Goal: Task Accomplishment & Management: Use online tool/utility

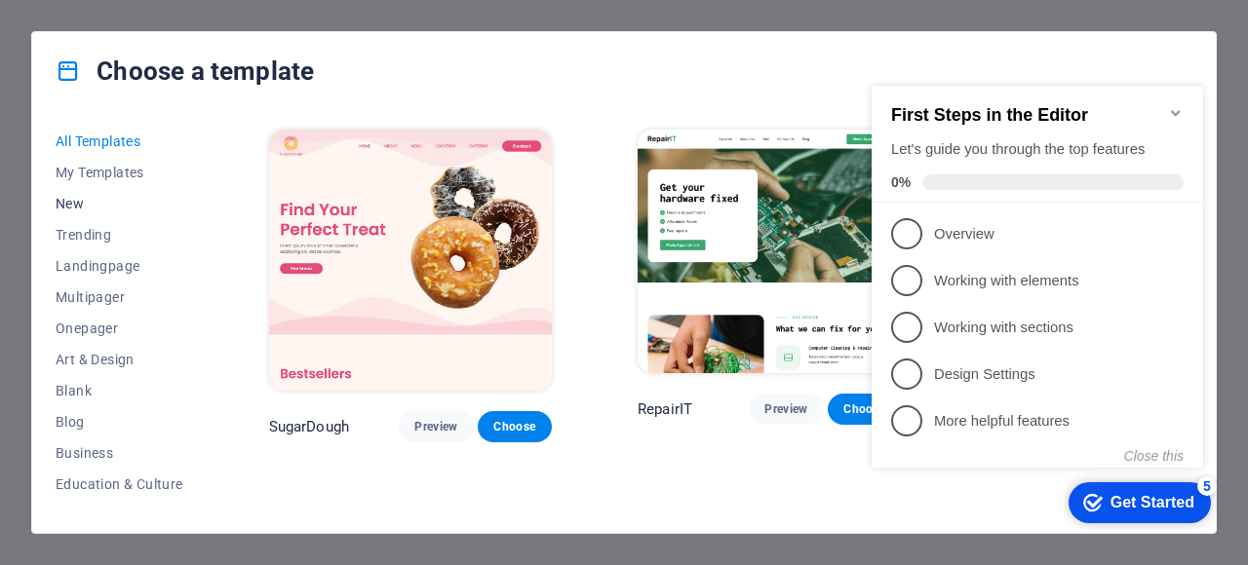
click at [78, 204] on span "New" at bounding box center [120, 204] width 128 height 16
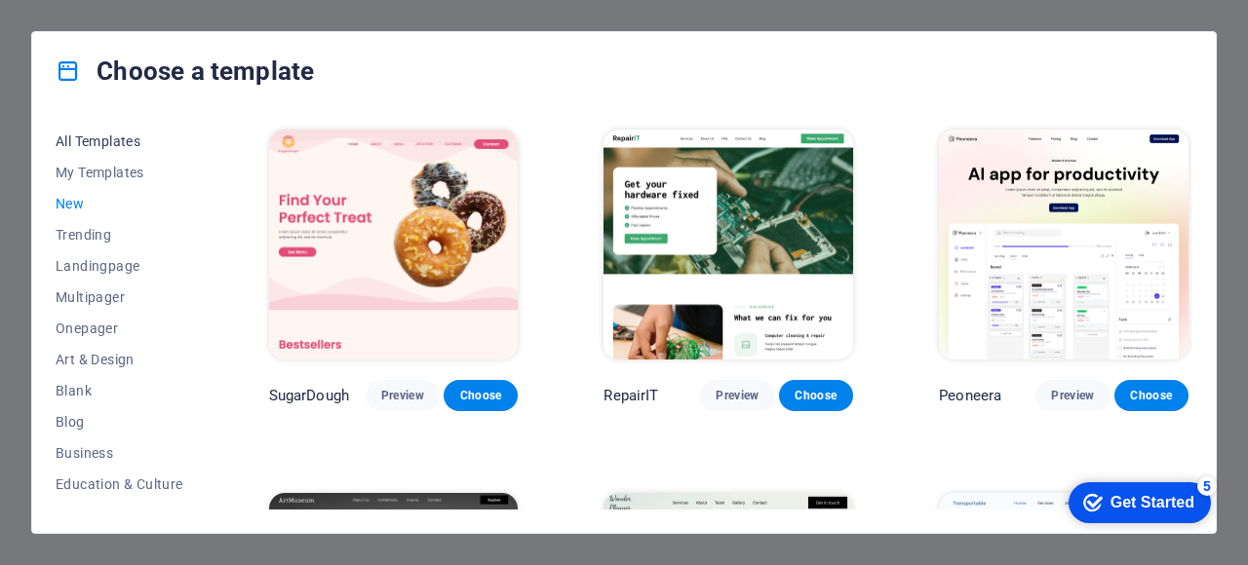
click at [95, 137] on span "All Templates" at bounding box center [120, 142] width 128 height 16
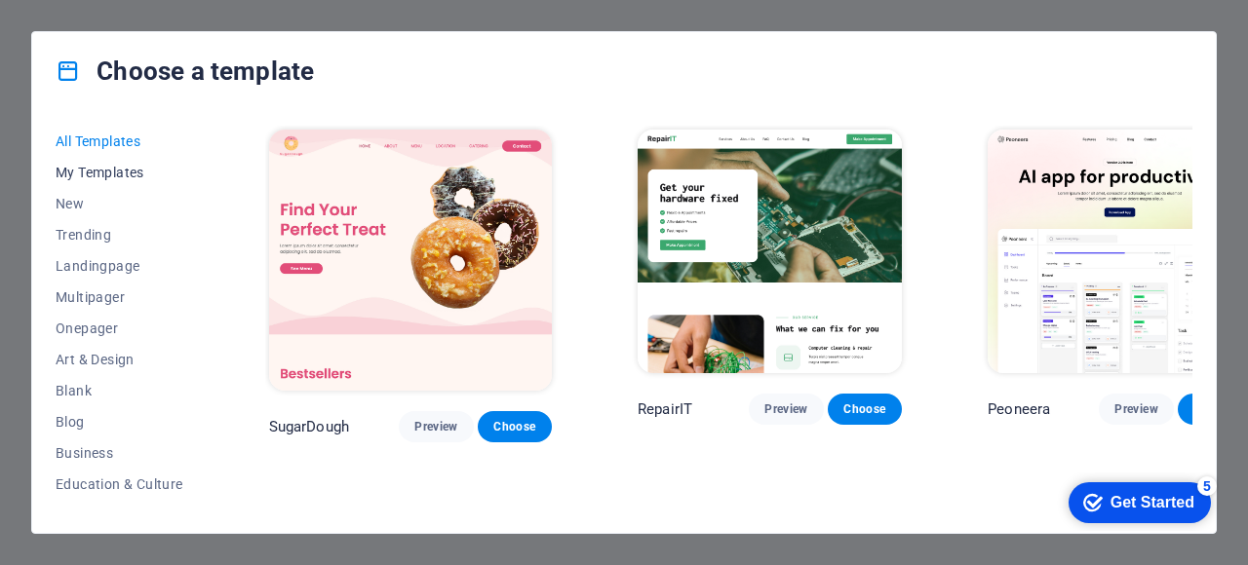
click at [105, 169] on span "My Templates" at bounding box center [120, 173] width 128 height 16
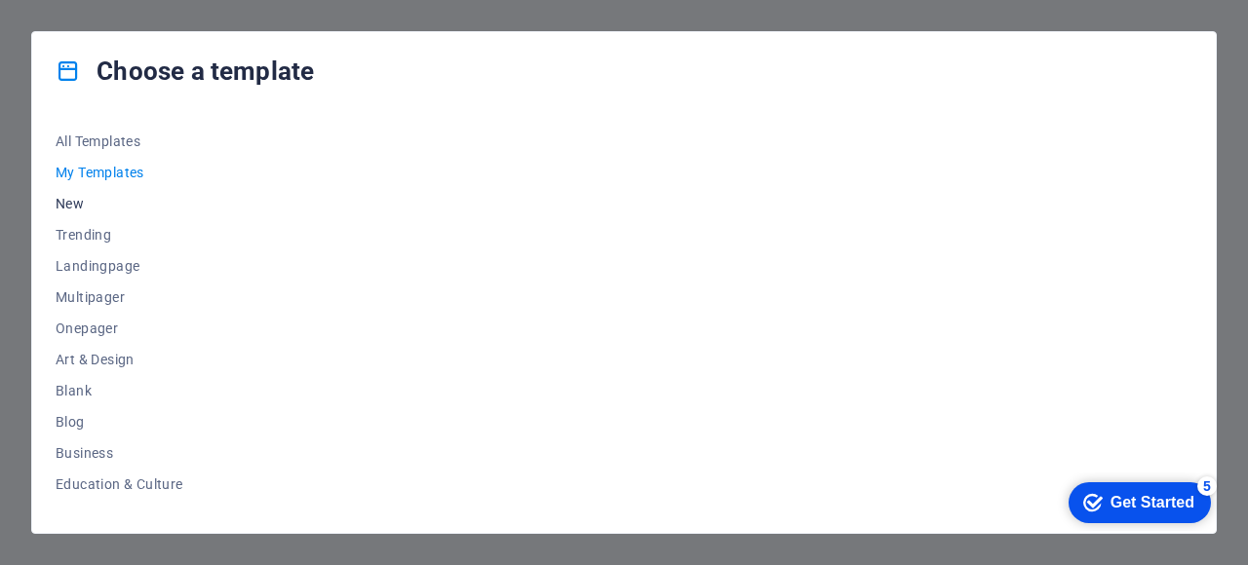
click at [75, 199] on span "New" at bounding box center [120, 204] width 128 height 16
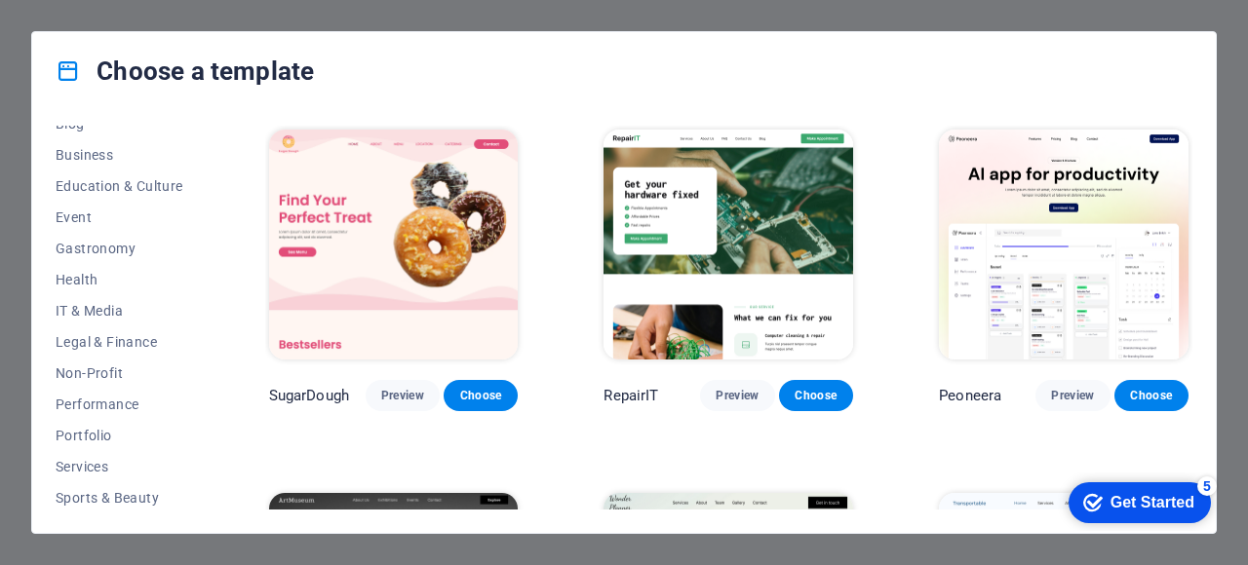
scroll to position [294, 0]
click at [115, 319] on span "IT & Media" at bounding box center [120, 315] width 128 height 16
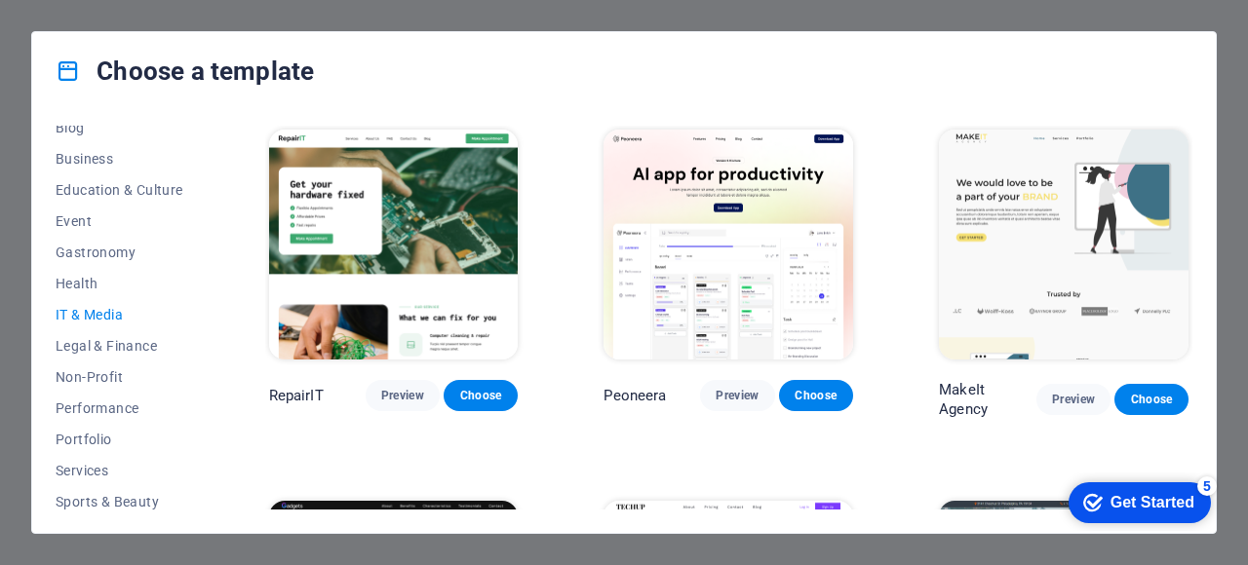
click at [1120, 498] on div "Get Started" at bounding box center [1152, 503] width 84 height 18
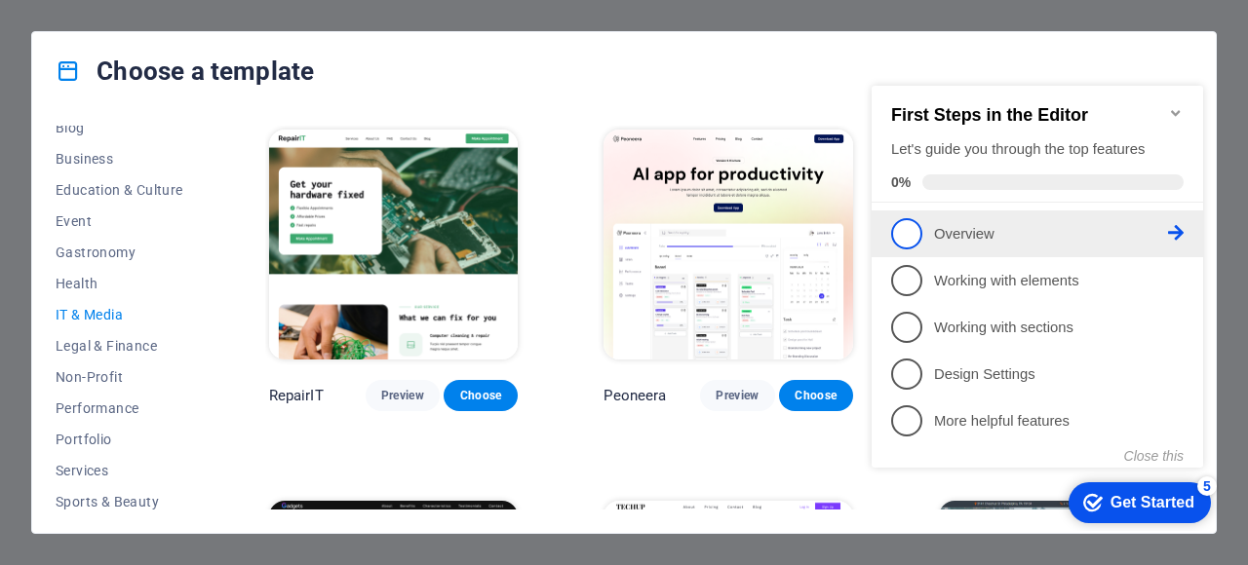
click at [912, 231] on span "1" at bounding box center [906, 233] width 31 height 31
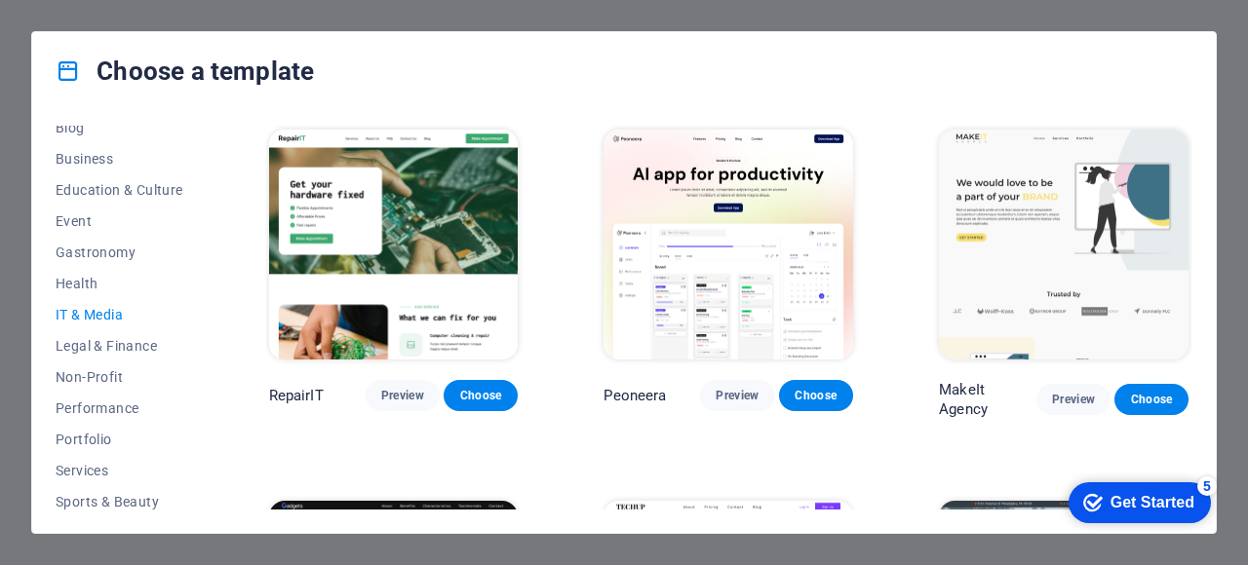
click at [1152, 497] on div "Get Started" at bounding box center [1152, 503] width 84 height 18
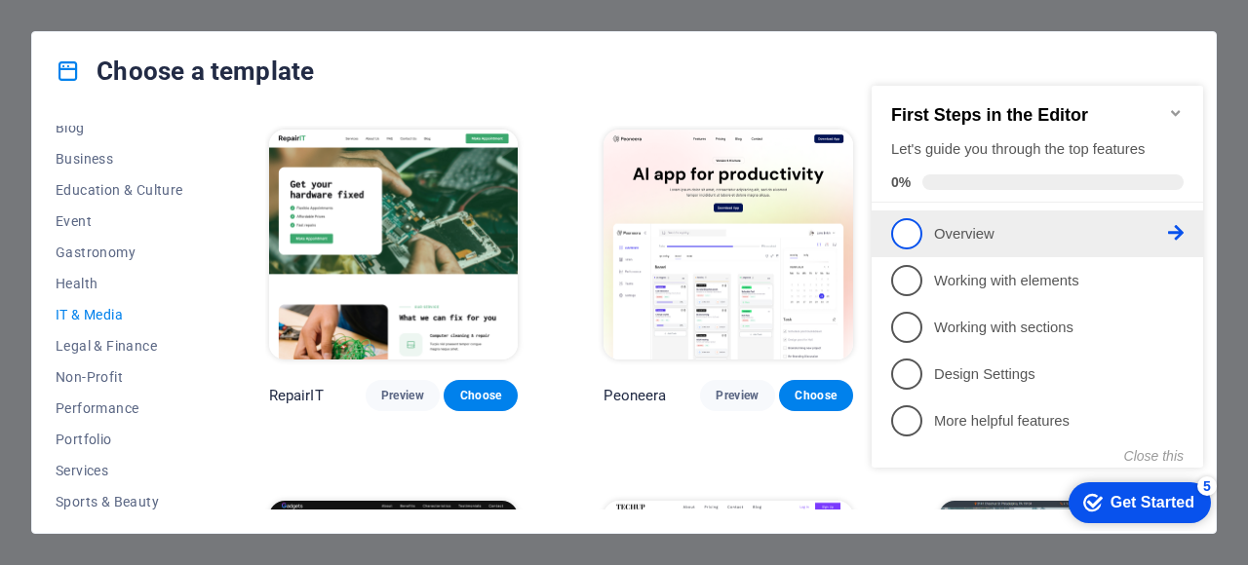
click at [1175, 228] on icon at bounding box center [1176, 233] width 16 height 16
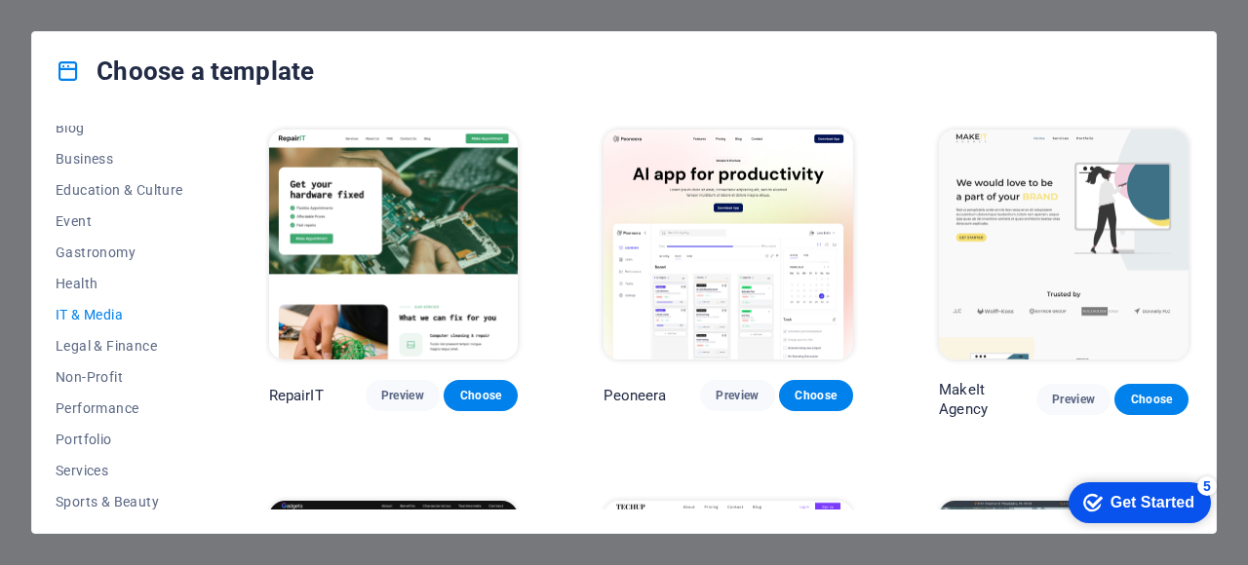
click at [1132, 495] on div "Get Started" at bounding box center [1152, 503] width 84 height 18
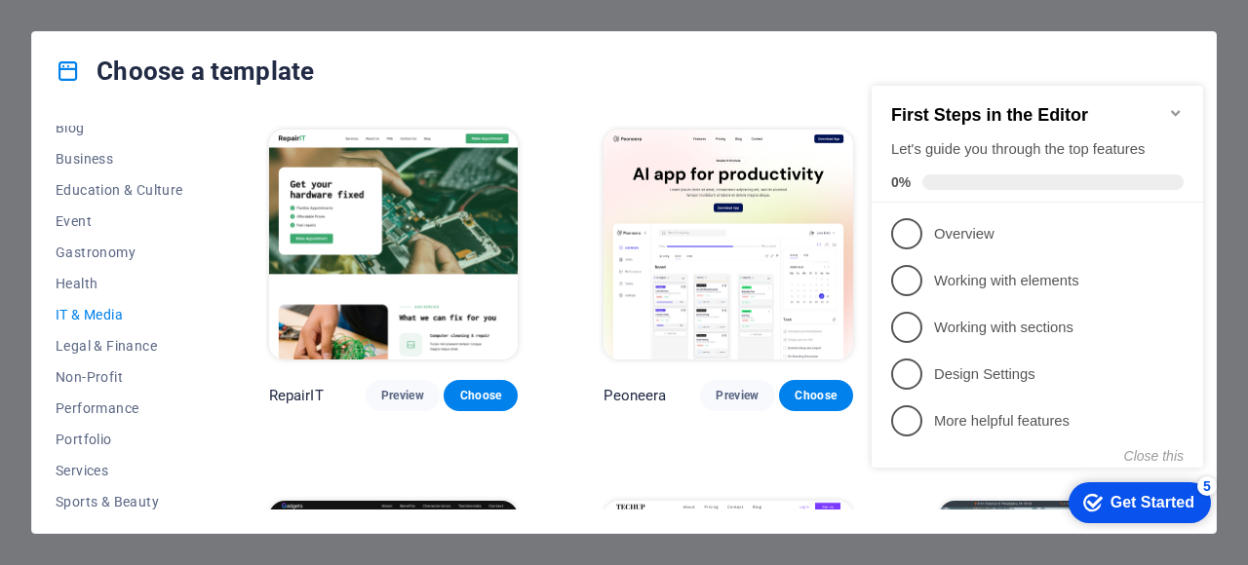
click at [1175, 105] on icon "Minimize checklist" at bounding box center [1176, 113] width 16 height 16
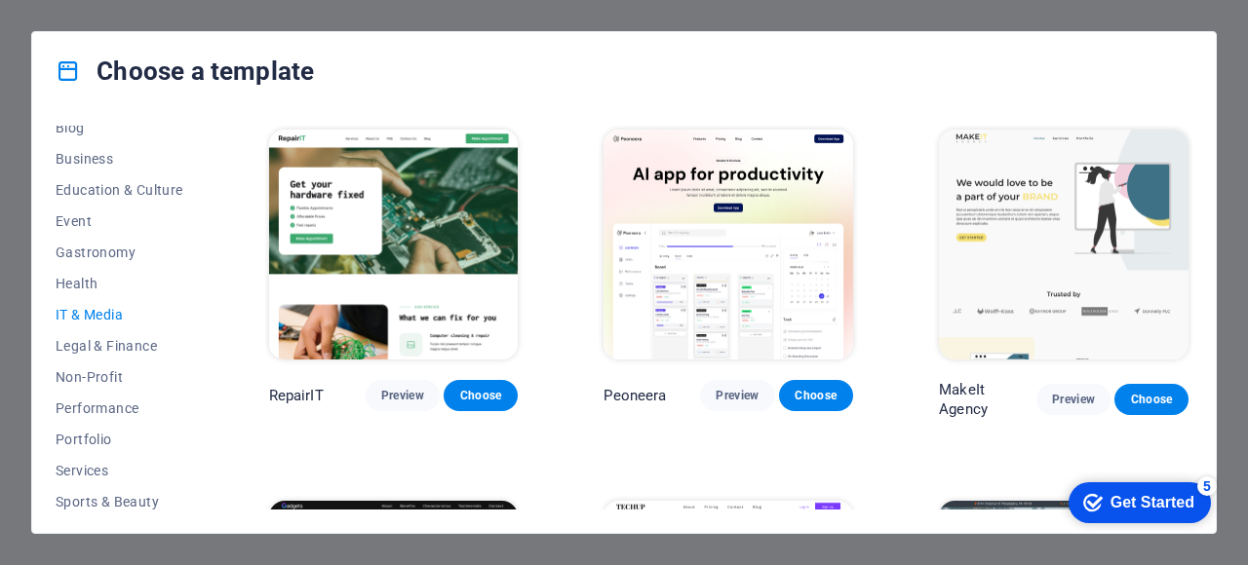
click at [1131, 513] on div "checkmark Get Started 5" at bounding box center [1139, 502] width 142 height 41
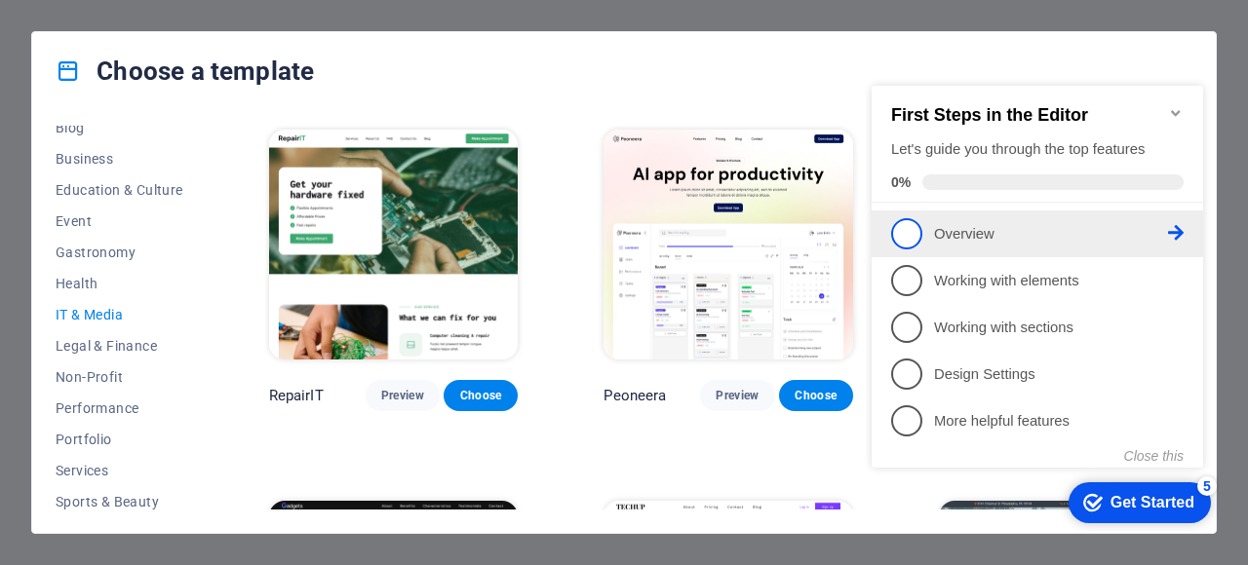
click at [1133, 230] on p "Overview - incomplete" at bounding box center [1051, 234] width 234 height 20
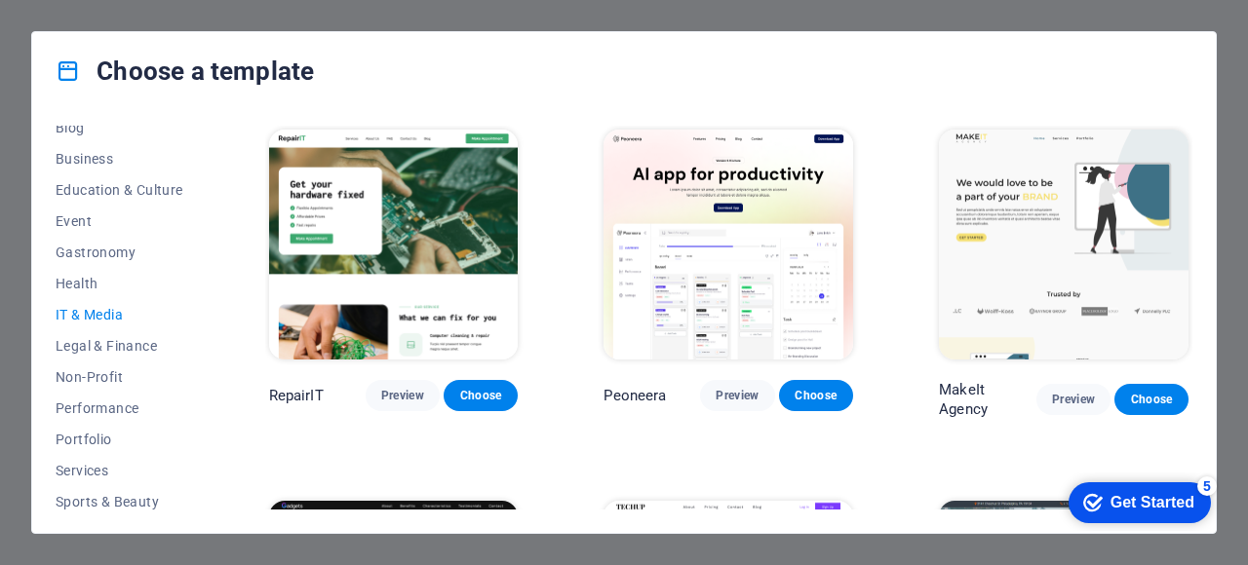
click at [1117, 515] on div "checkmark Get Started 5" at bounding box center [1139, 502] width 142 height 41
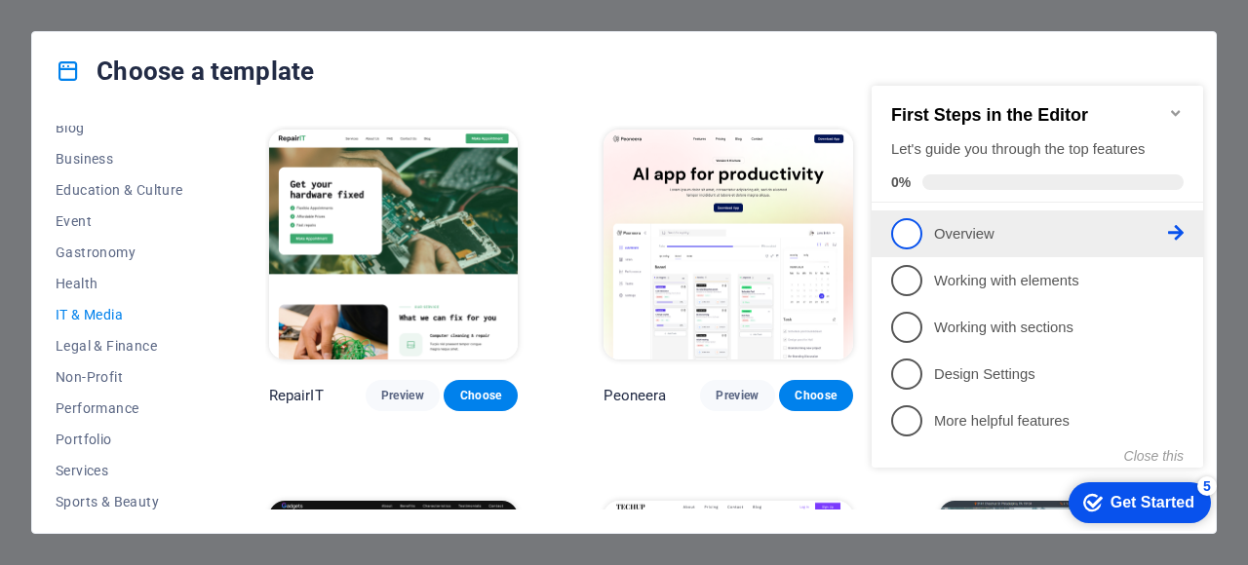
click at [905, 229] on span "1" at bounding box center [906, 233] width 31 height 31
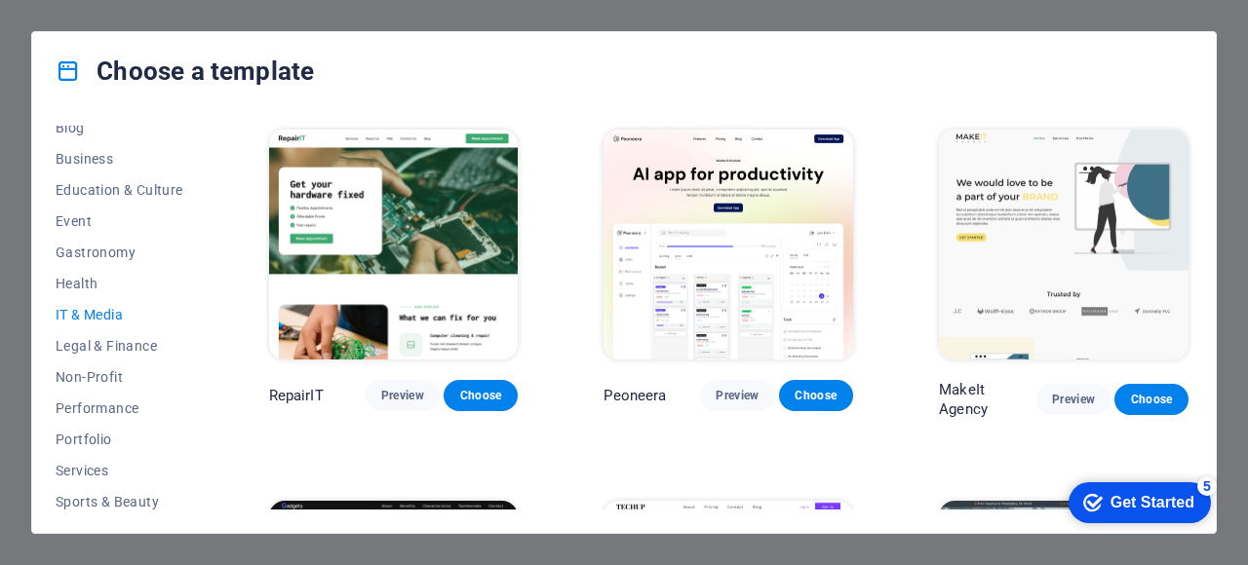
click at [1120, 495] on div "Get Started" at bounding box center [1152, 503] width 84 height 18
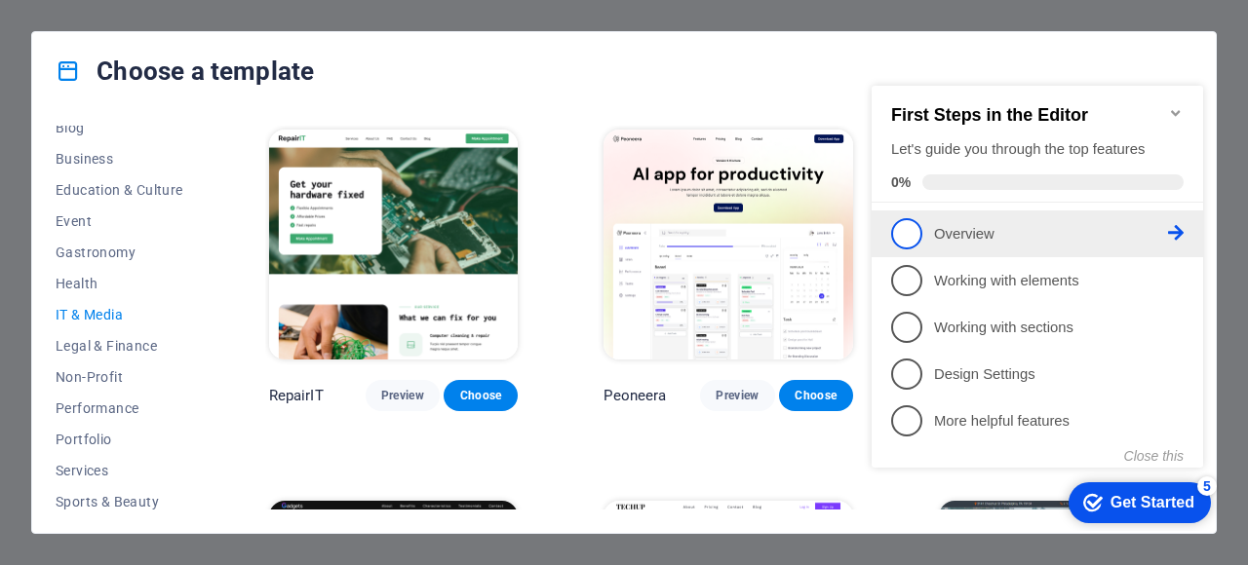
click at [1179, 235] on icon at bounding box center [1176, 233] width 16 height 16
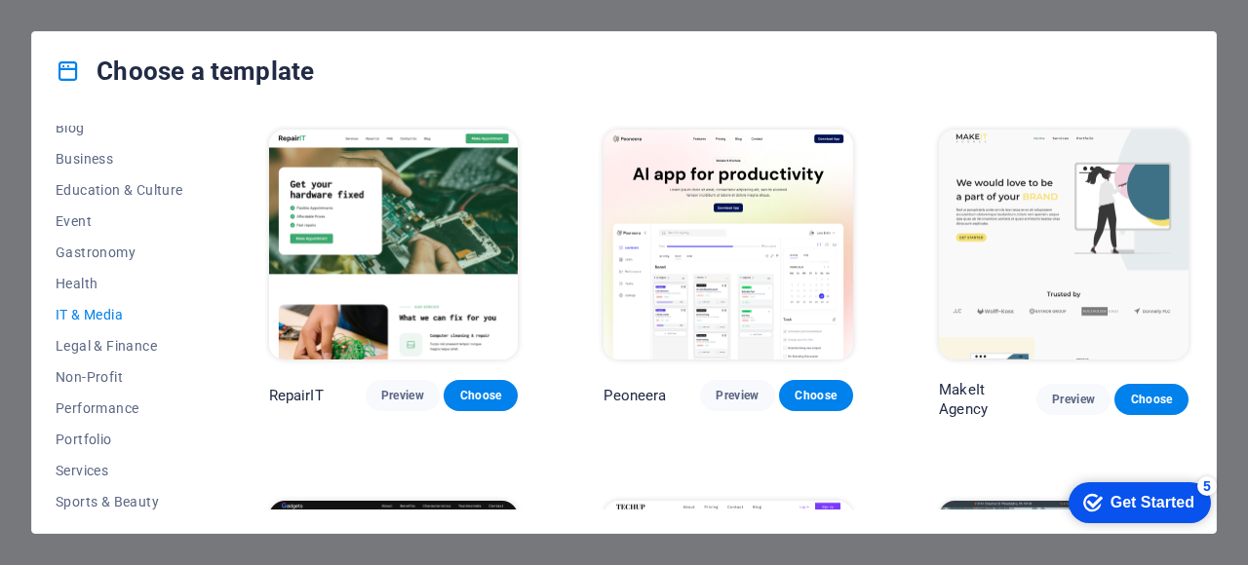
click at [1194, 512] on div "Get Started" at bounding box center [1152, 503] width 84 height 18
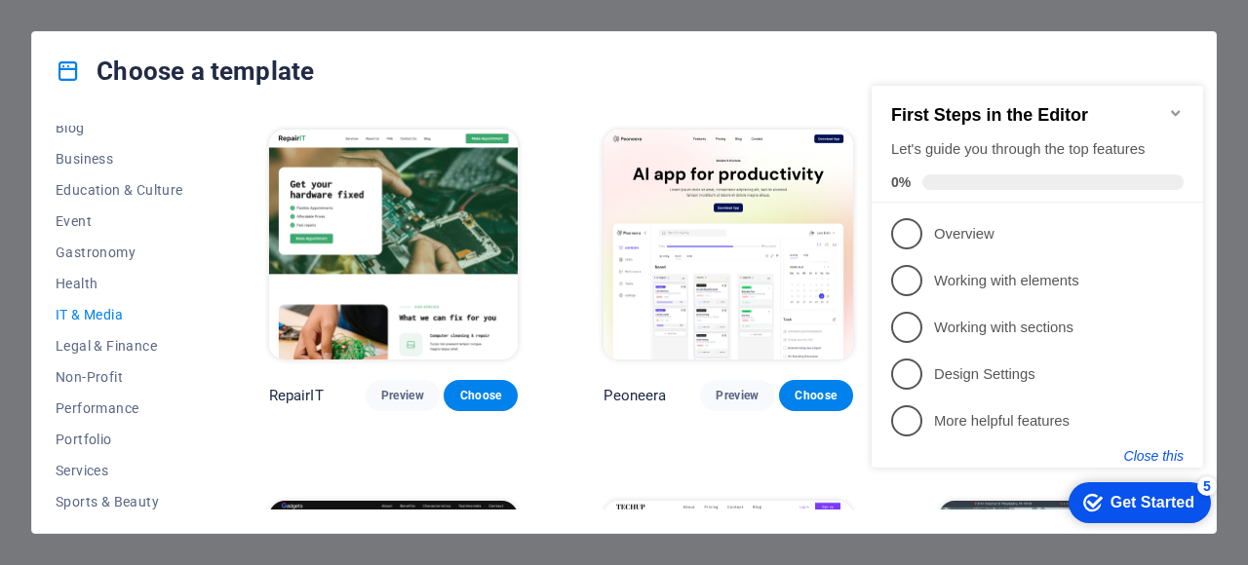
click at [1147, 458] on button "Close this" at bounding box center [1153, 456] width 59 height 16
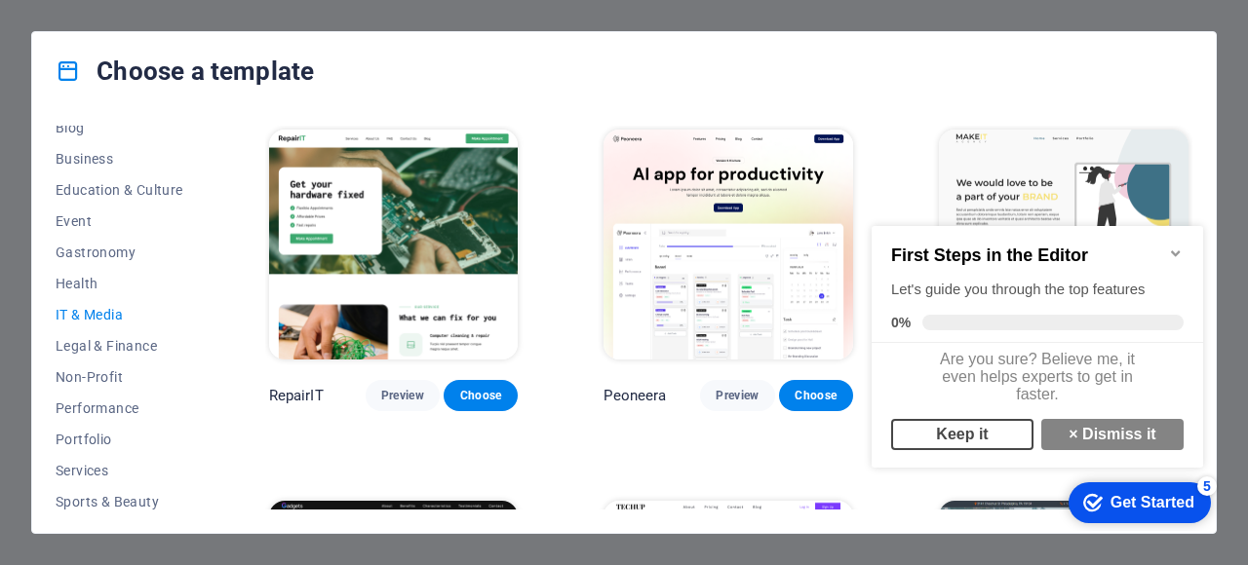
click at [1005, 443] on link "Keep it" at bounding box center [962, 434] width 142 height 31
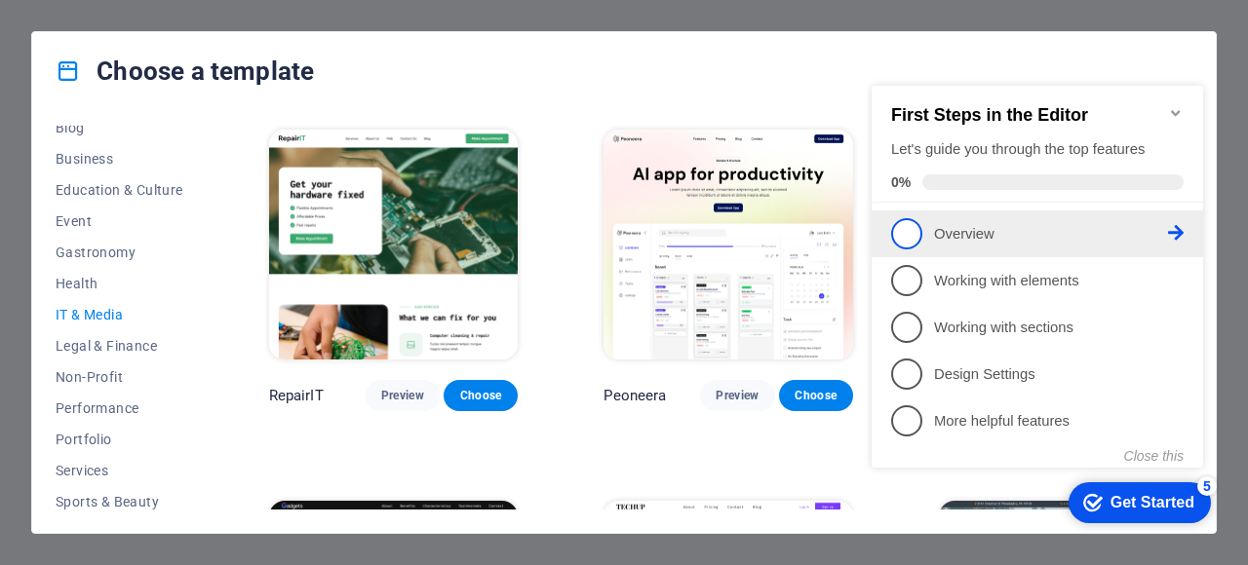
click at [908, 237] on span "1" at bounding box center [906, 233] width 31 height 31
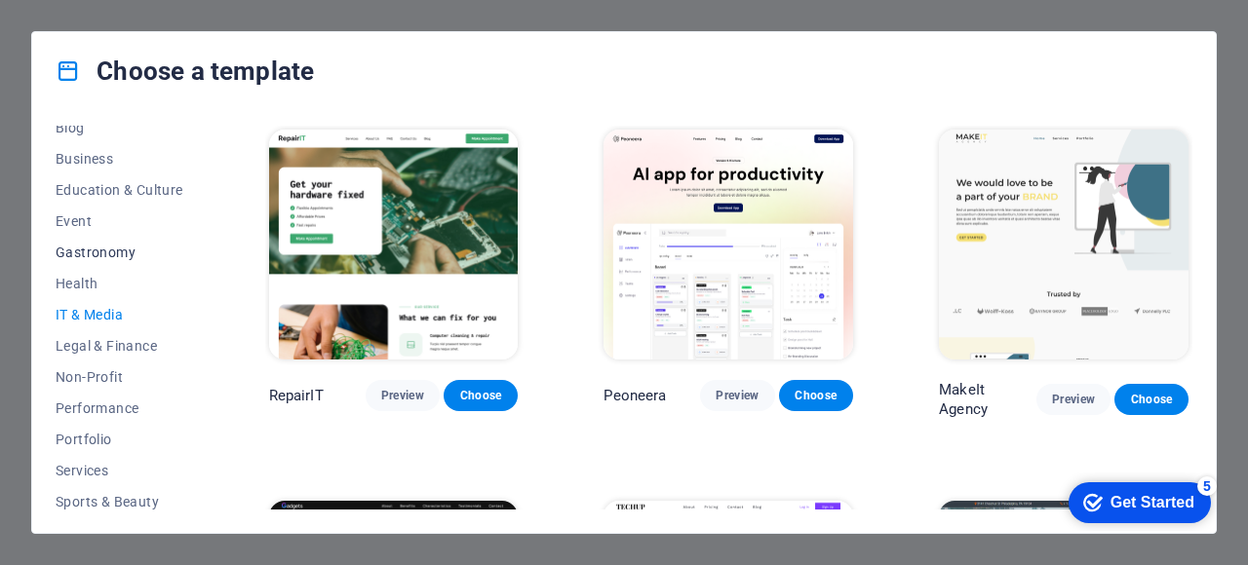
click at [77, 258] on span "Gastronomy" at bounding box center [120, 253] width 128 height 16
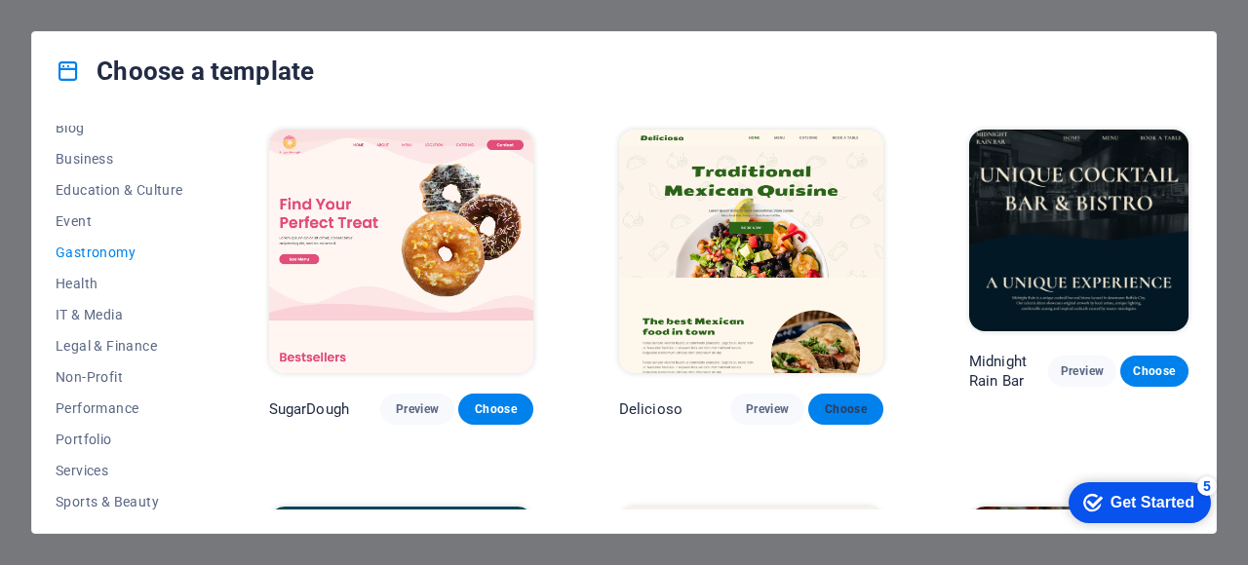
click at [824, 402] on span "Choose" at bounding box center [845, 410] width 43 height 16
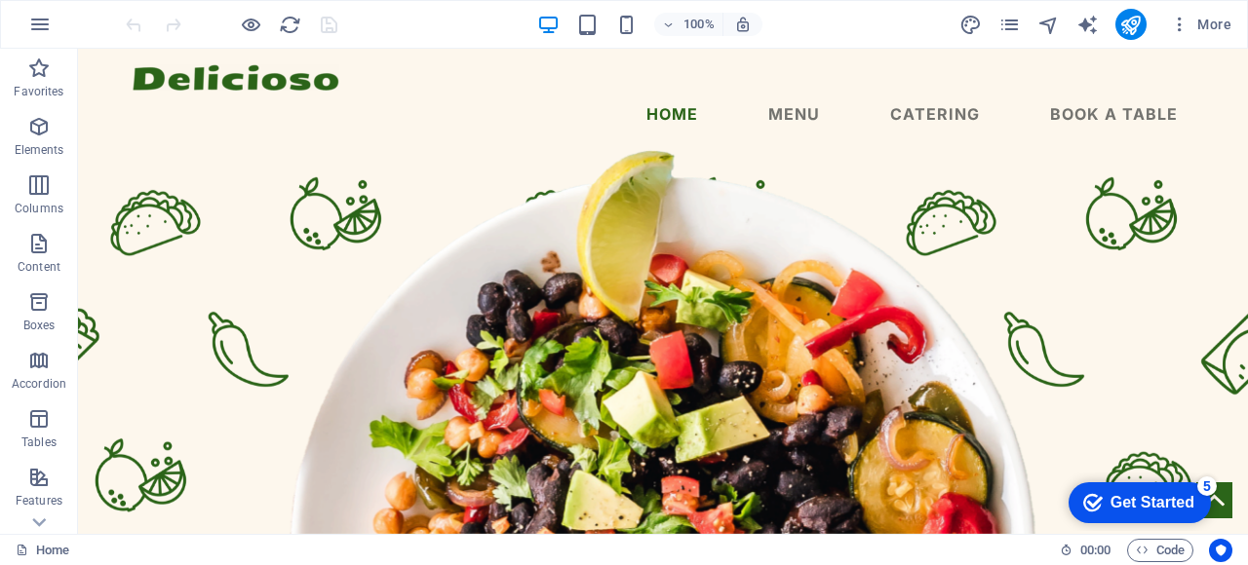
drag, startPoint x: 1238, startPoint y: 92, endPoint x: 1308, endPoint y: 96, distance: 70.3
click at [1146, 511] on div "Get Started" at bounding box center [1152, 503] width 84 height 18
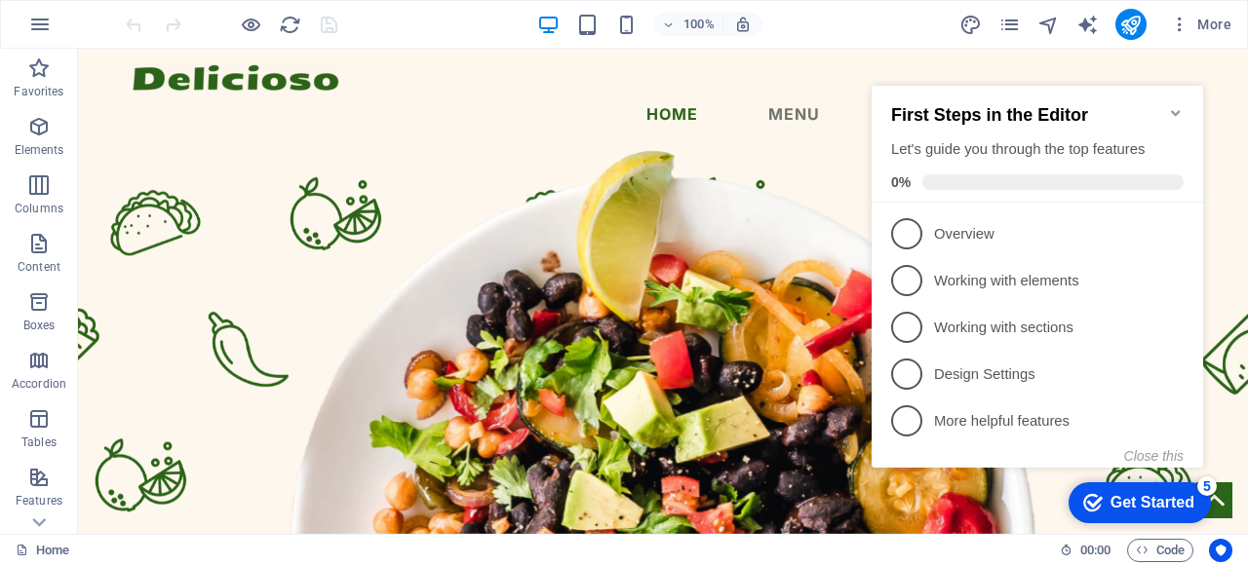
click at [1177, 105] on icon "Minimize checklist" at bounding box center [1176, 113] width 16 height 16
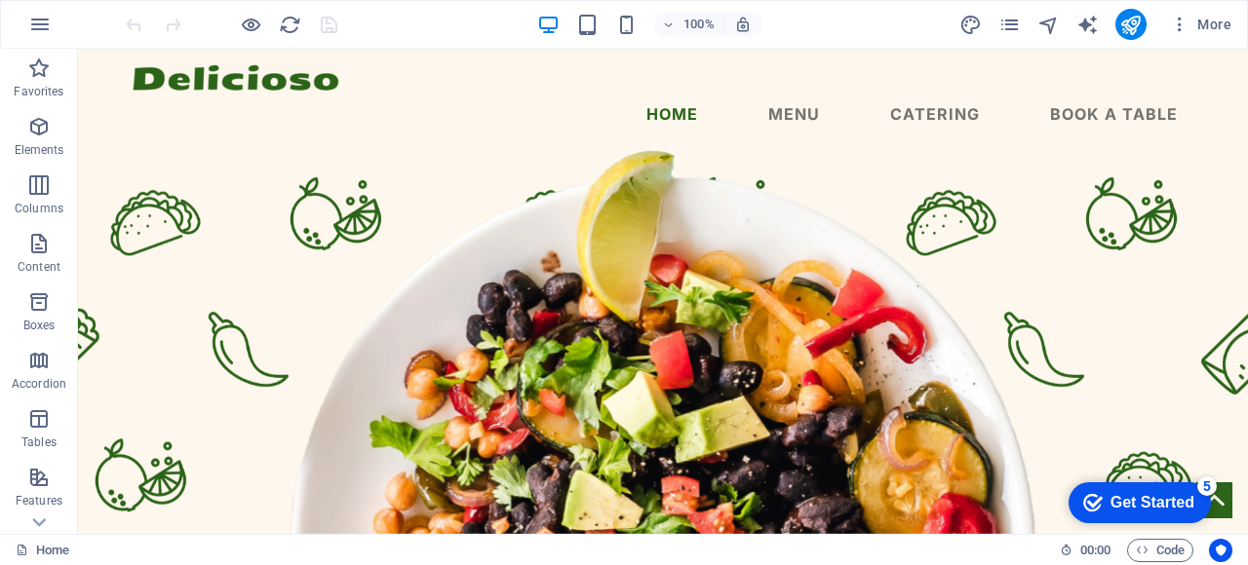
click at [1121, 505] on div "Get Started" at bounding box center [1152, 503] width 84 height 18
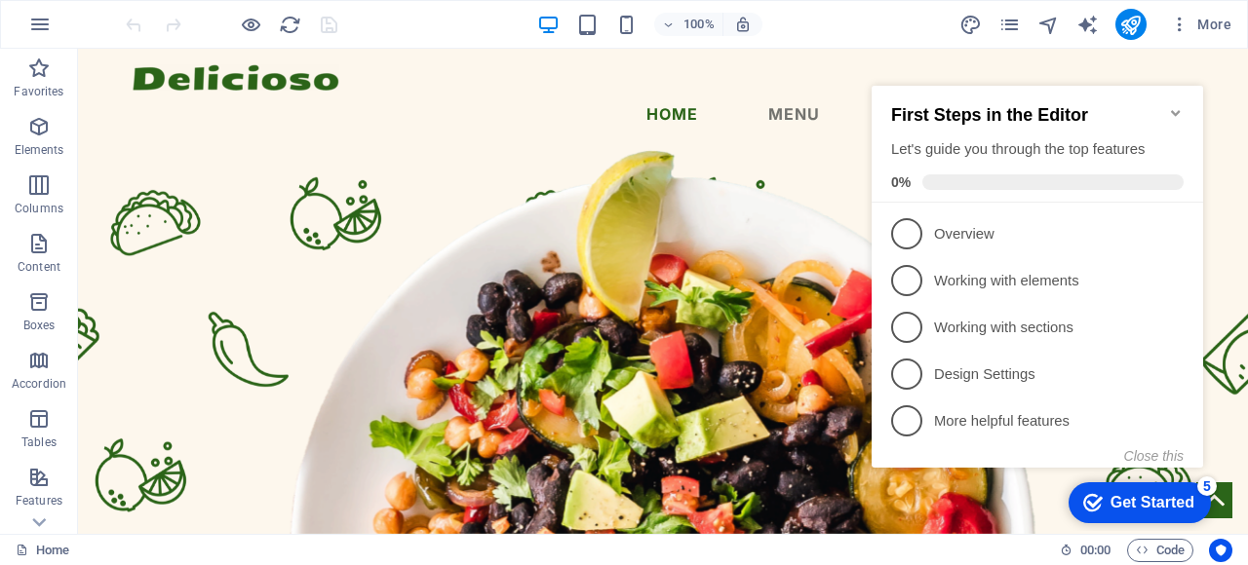
click at [1121, 505] on div "Get Started" at bounding box center [1152, 503] width 84 height 18
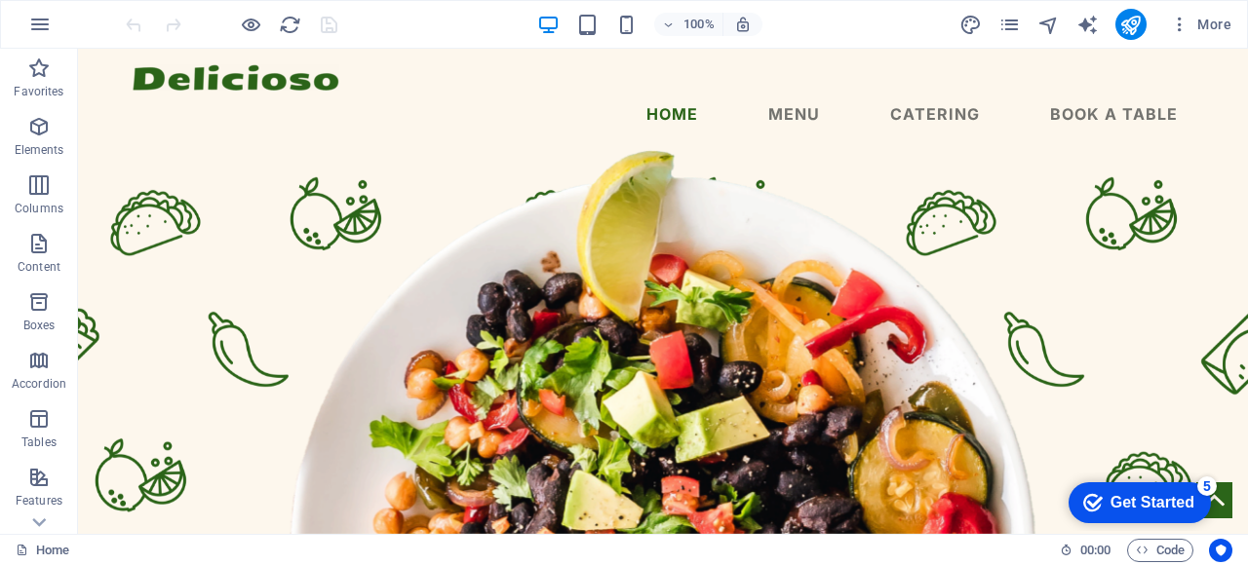
click at [1194, 512] on div "Get Started" at bounding box center [1152, 503] width 84 height 18
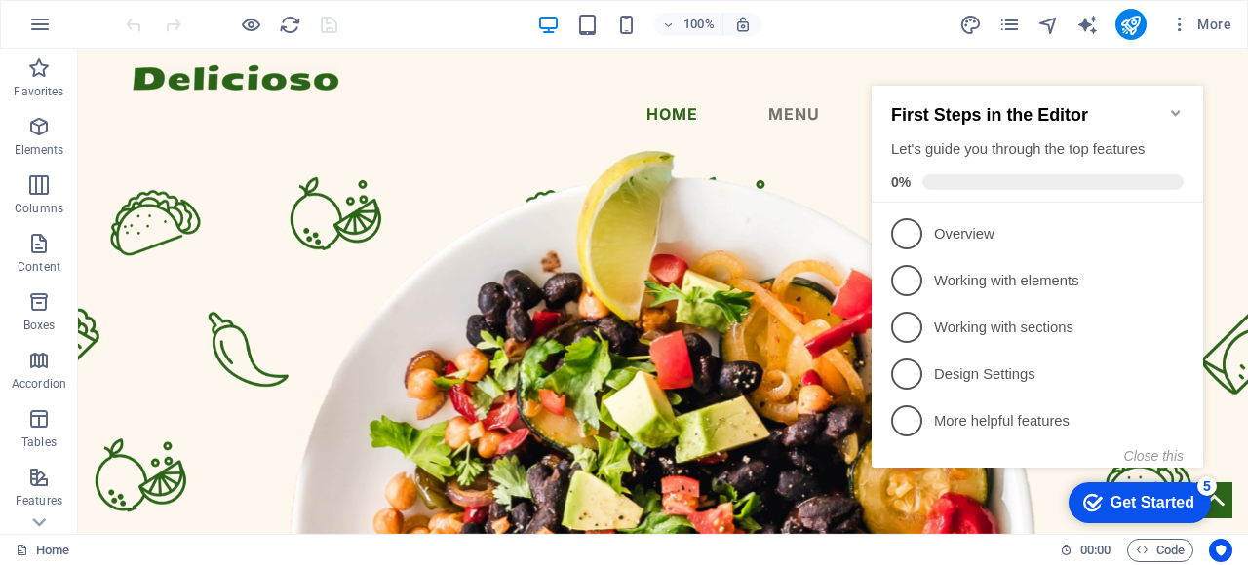
click at [1206, 484] on div "5" at bounding box center [1206, 486] width 19 height 19
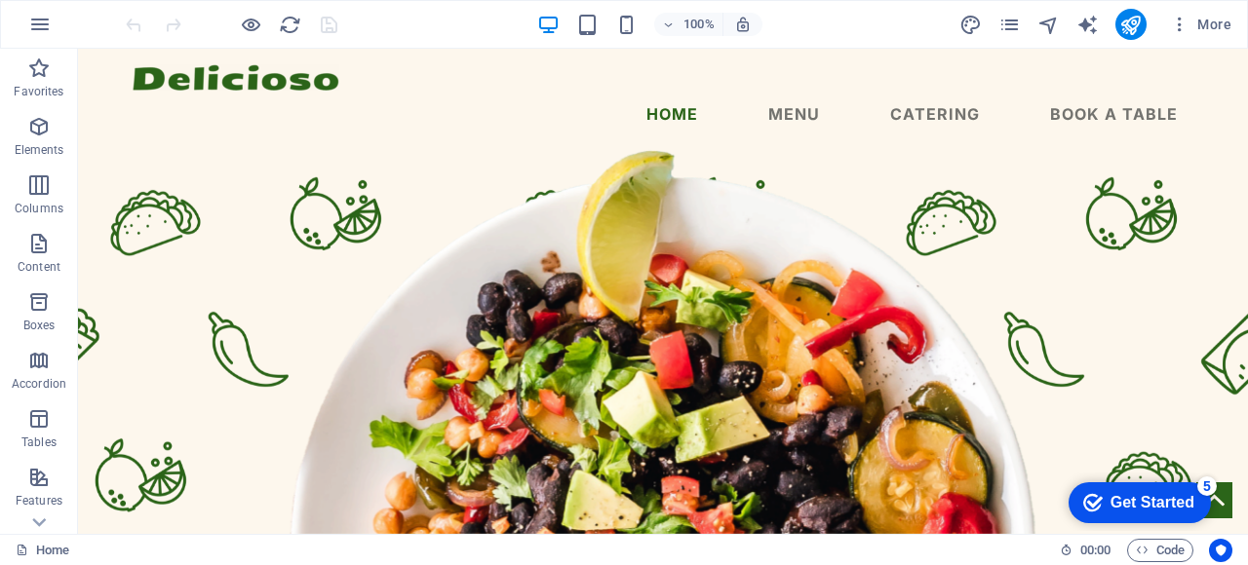
click at [1211, 523] on div "checkmark Get Started 5" at bounding box center [1139, 502] width 142 height 41
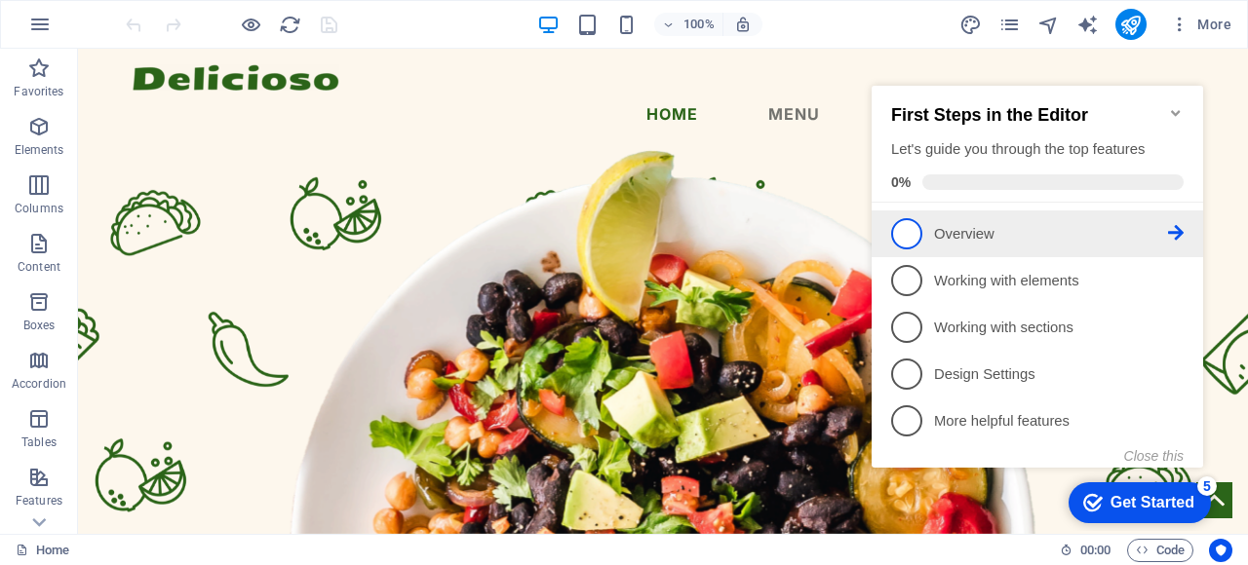
click at [907, 240] on span "1" at bounding box center [906, 233] width 31 height 31
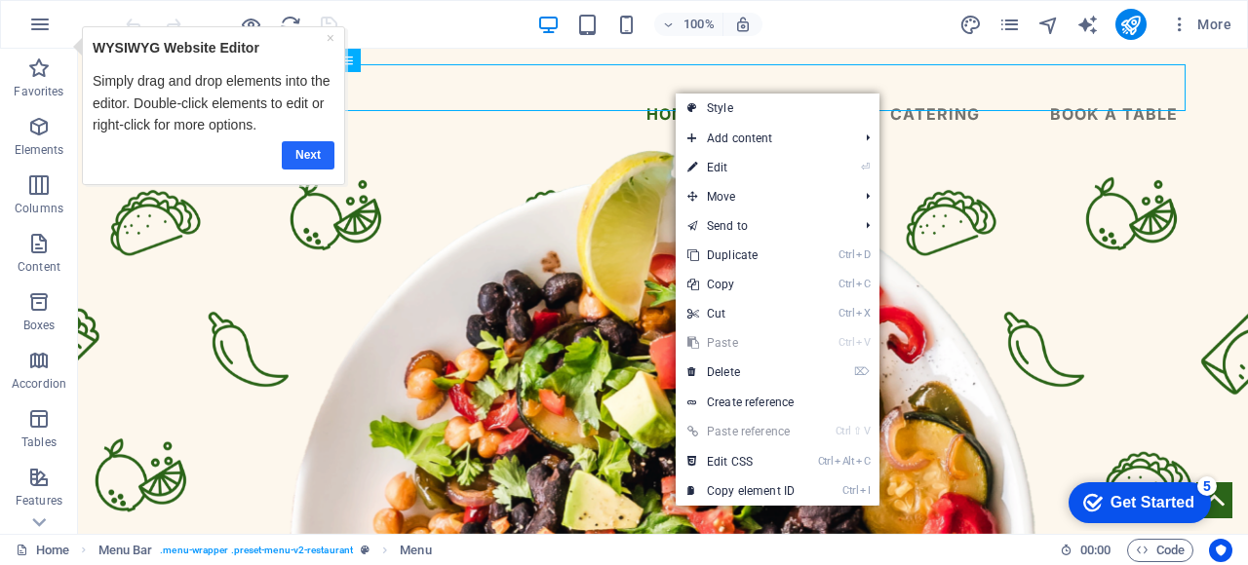
click at [297, 151] on link "Next" at bounding box center [308, 154] width 53 height 28
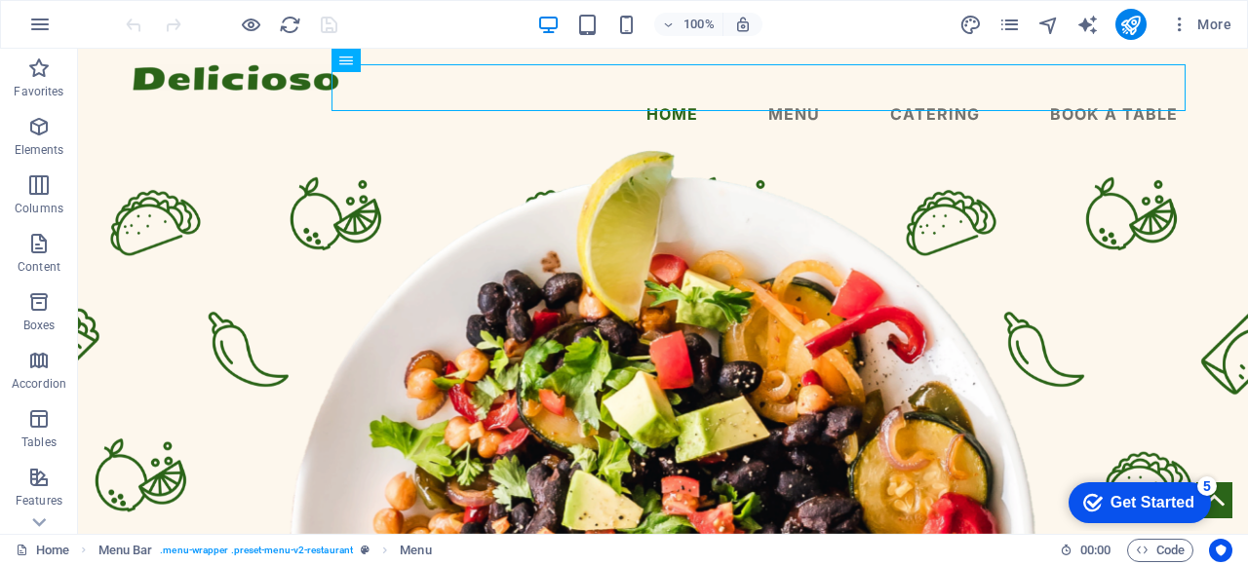
click at [1127, 505] on div "Get Started" at bounding box center [1152, 503] width 84 height 18
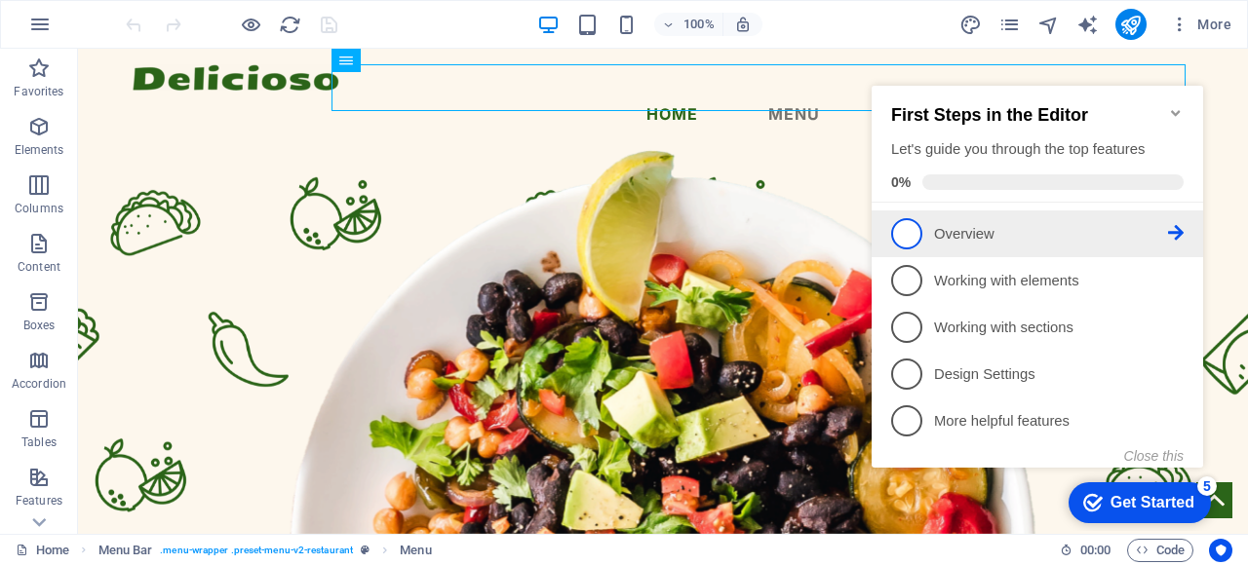
click at [1029, 244] on link "1 Overview - incomplete" at bounding box center [1037, 233] width 292 height 31
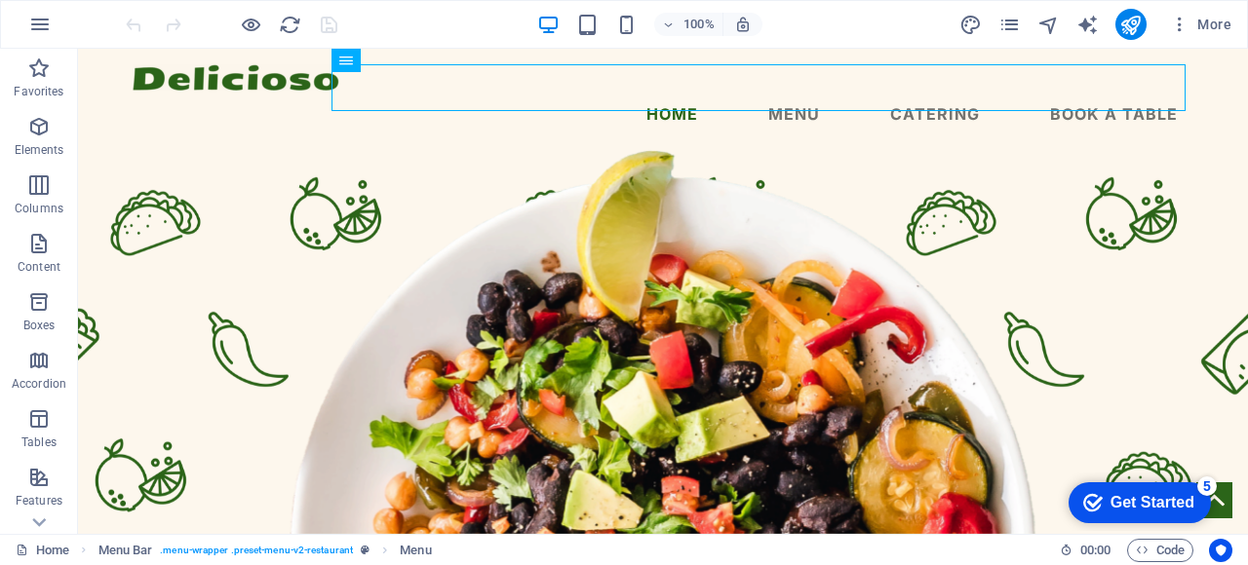
click at [1093, 497] on icon "Get Started 5 items remaining, 0% complete" at bounding box center [1092, 503] width 19 height 18
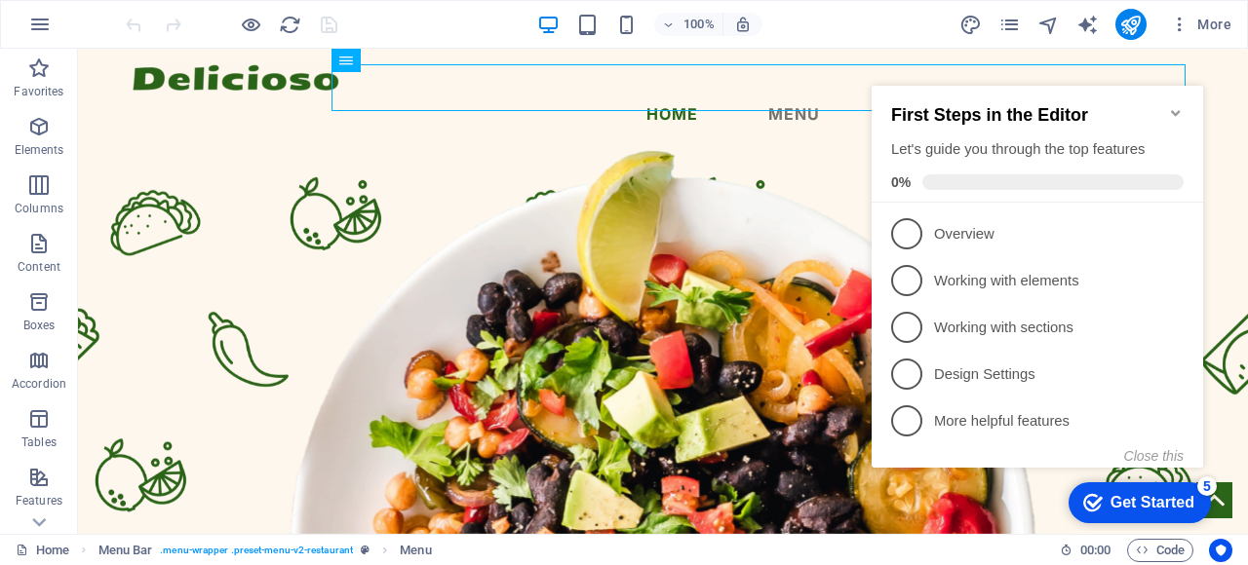
click at [1174, 107] on icon "Minimize checklist" at bounding box center [1176, 113] width 16 height 16
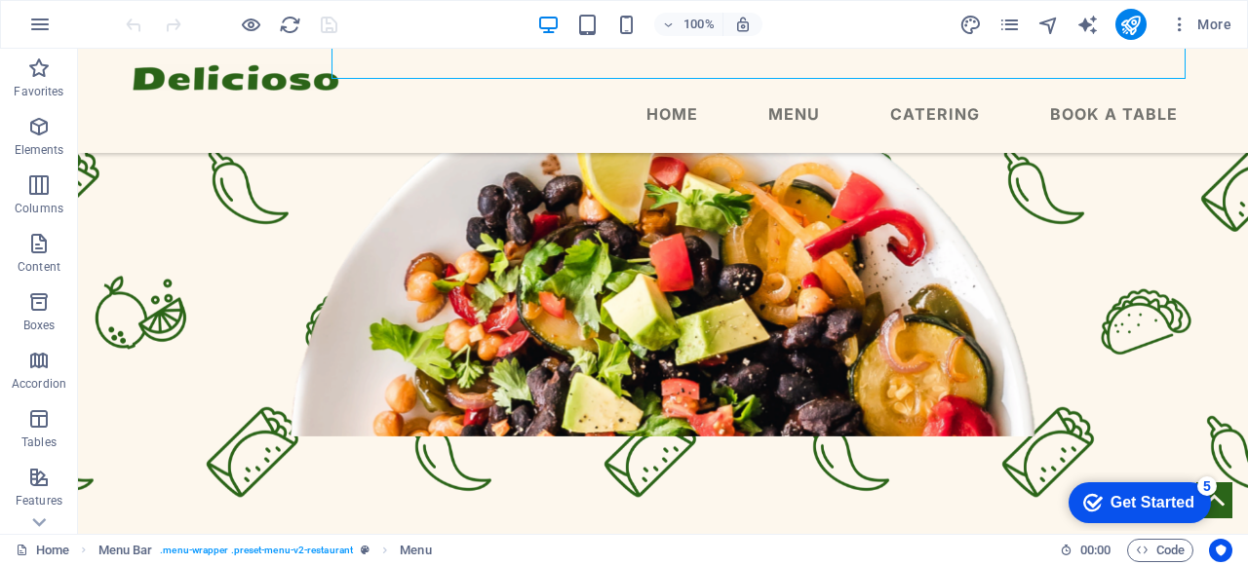
scroll to position [117, 0]
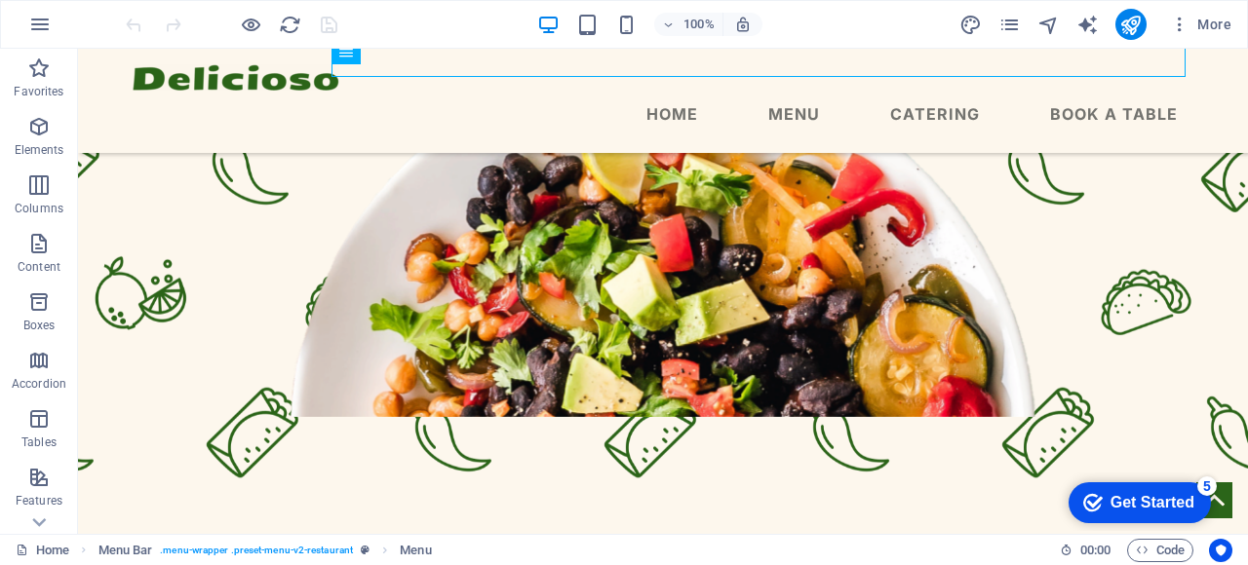
click at [1152, 497] on div "Get Started" at bounding box center [1152, 503] width 84 height 18
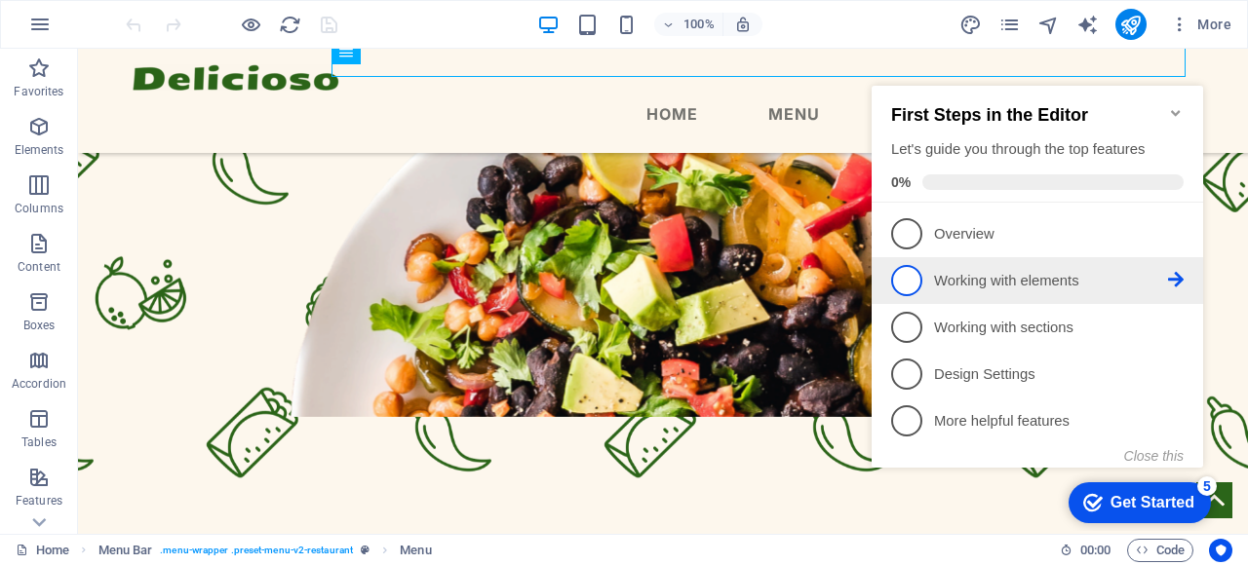
click at [972, 285] on p "Working with elements - incomplete" at bounding box center [1051, 281] width 234 height 20
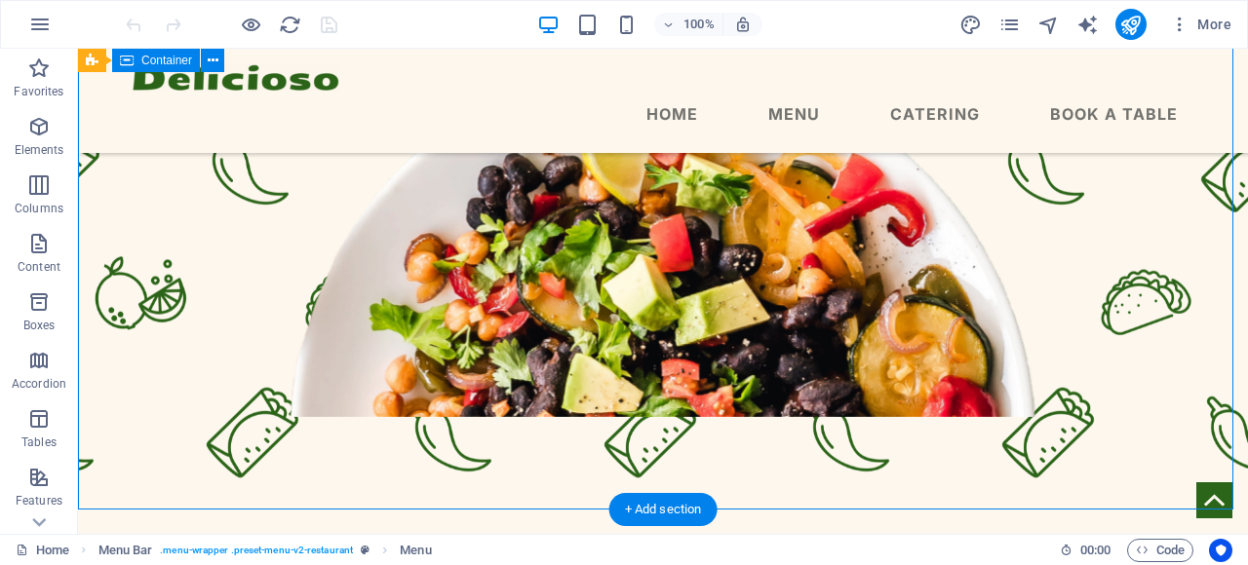
scroll to position [0, 0]
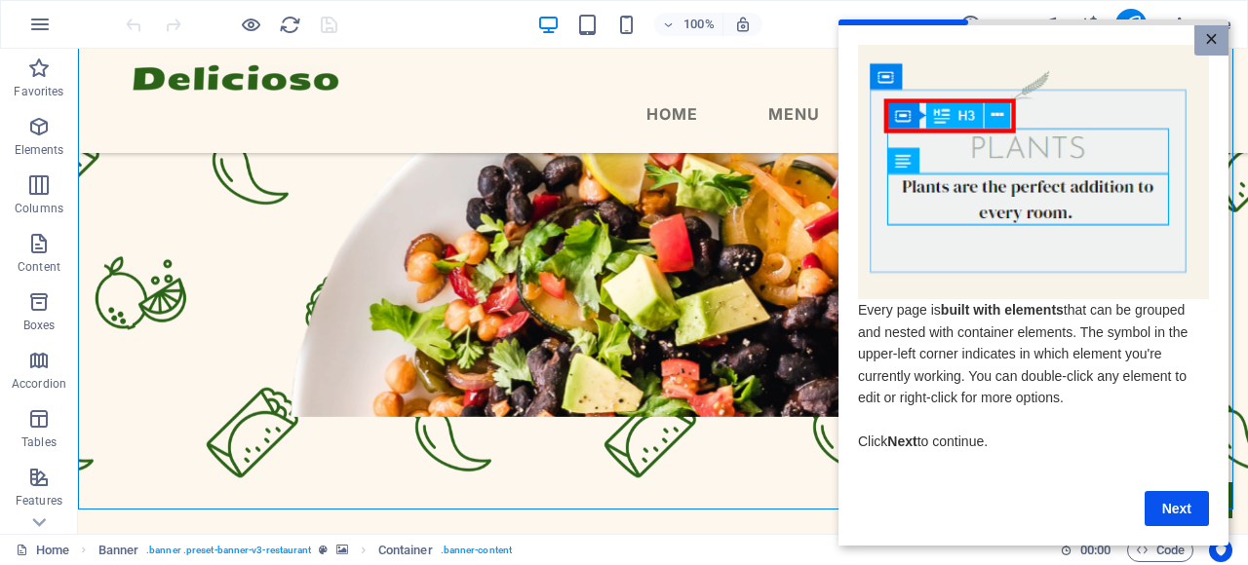
click at [1207, 44] on link "×" at bounding box center [1211, 40] width 34 height 30
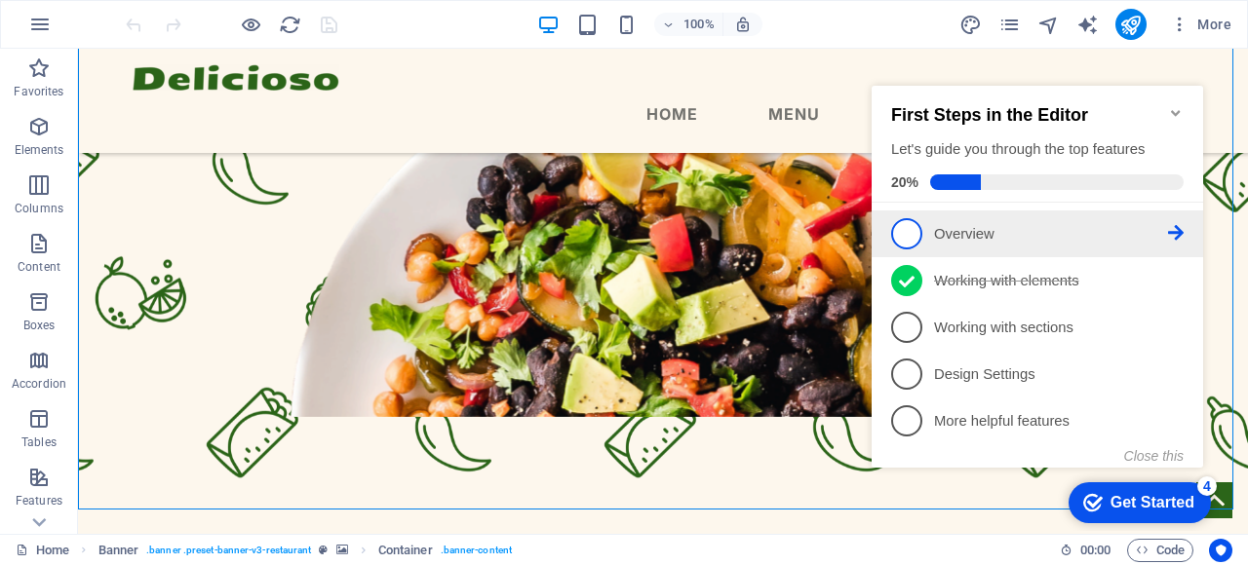
click at [1123, 232] on p "Overview - incomplete" at bounding box center [1051, 234] width 234 height 20
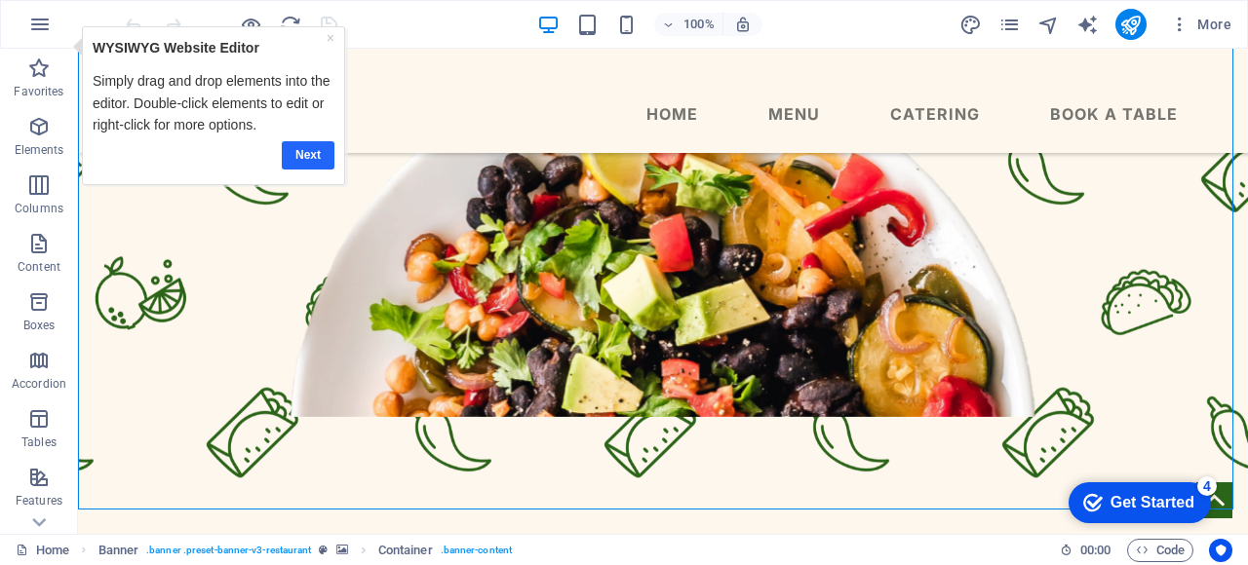
click at [323, 160] on link "Next" at bounding box center [308, 154] width 53 height 28
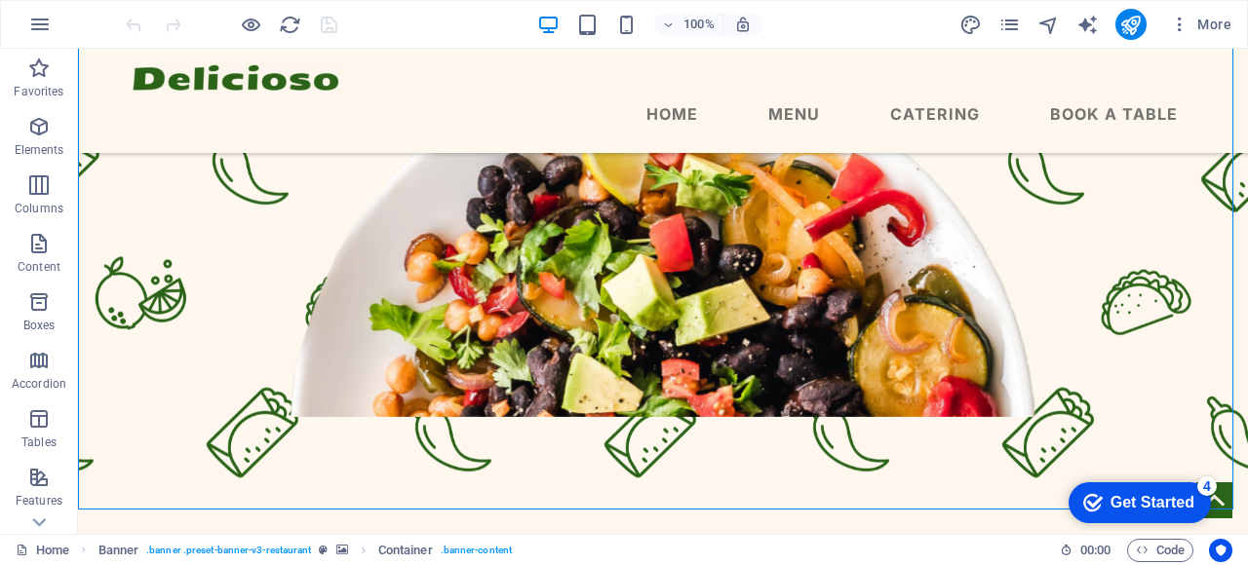
click at [1110, 499] on div "Get Started" at bounding box center [1152, 503] width 84 height 18
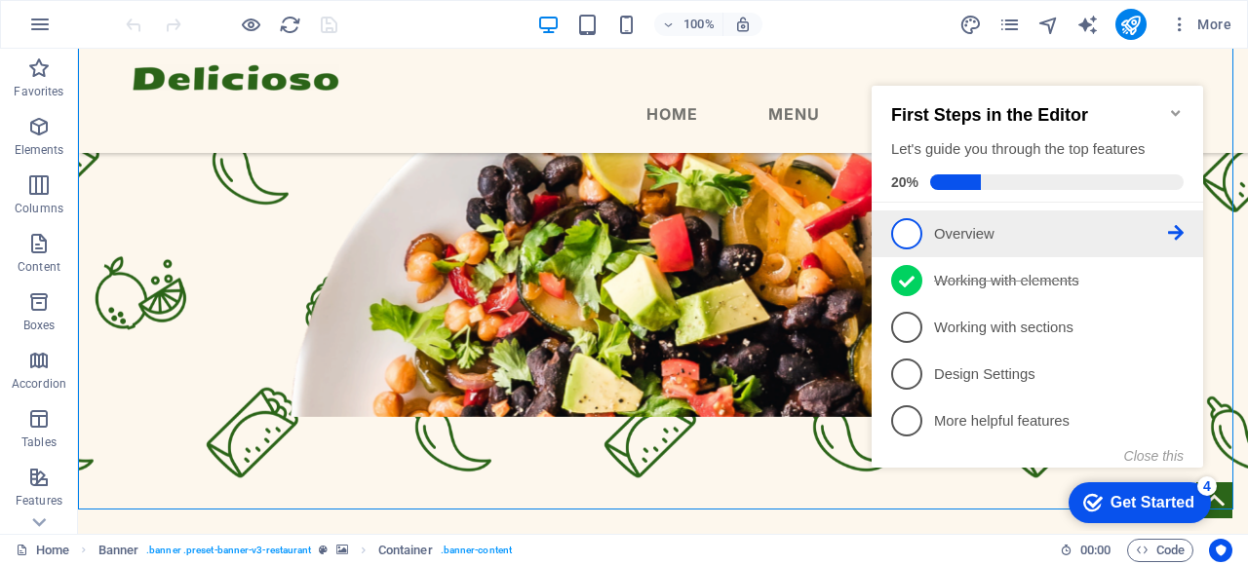
click at [1152, 234] on p "Overview - incomplete" at bounding box center [1051, 234] width 234 height 20
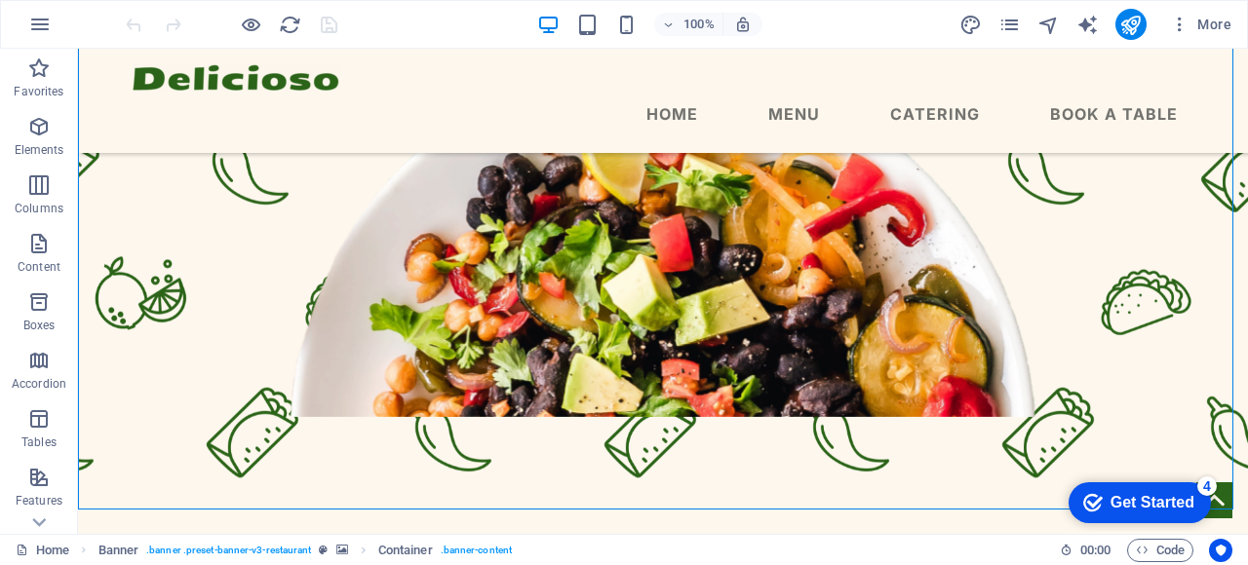
click at [1125, 506] on div "Get Started" at bounding box center [1152, 503] width 84 height 18
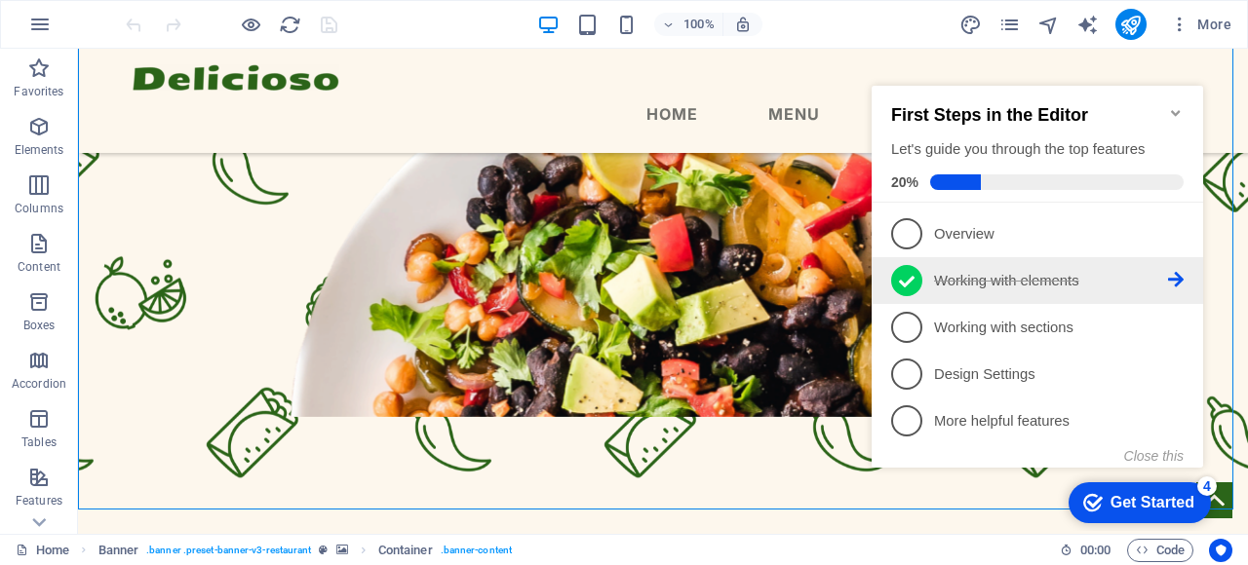
click at [1035, 281] on p "Working with elements - completed" at bounding box center [1051, 281] width 234 height 20
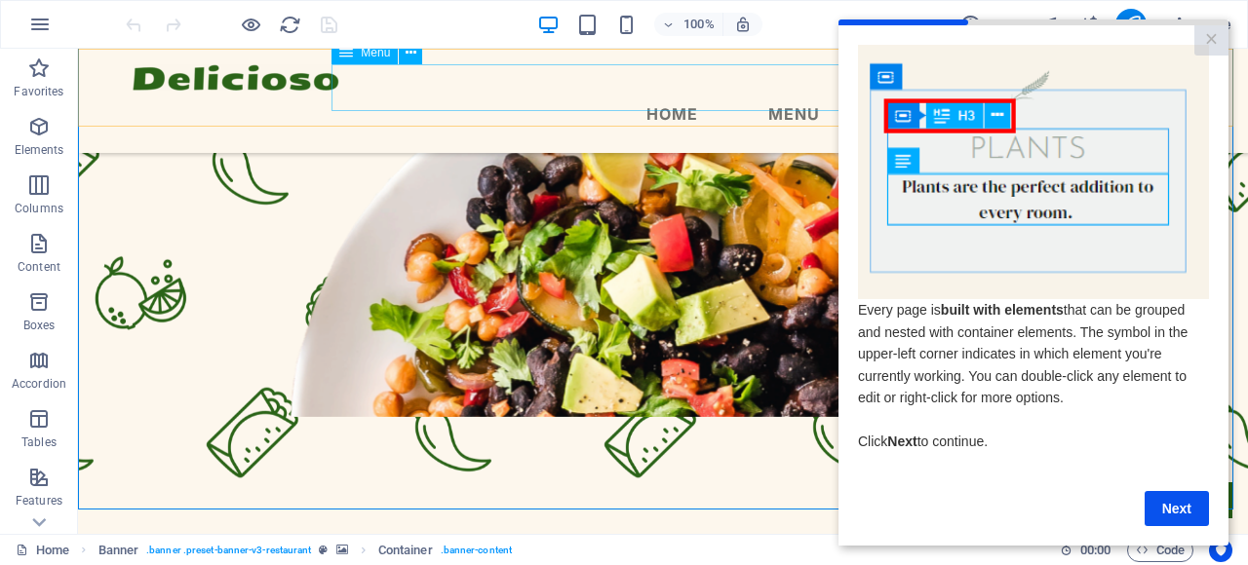
click at [435, 94] on nav "Home Menu Catering Book a table" at bounding box center [663, 114] width 1060 height 47
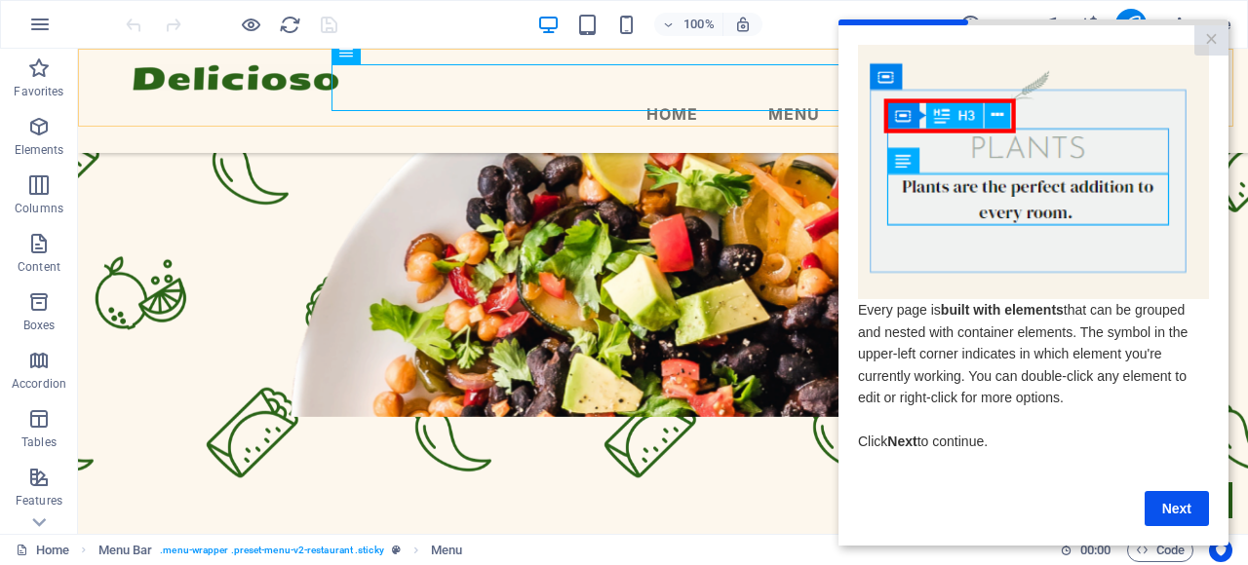
click at [94, 96] on div "Menu Home Menu Catering Book a table" at bounding box center [663, 101] width 1170 height 104
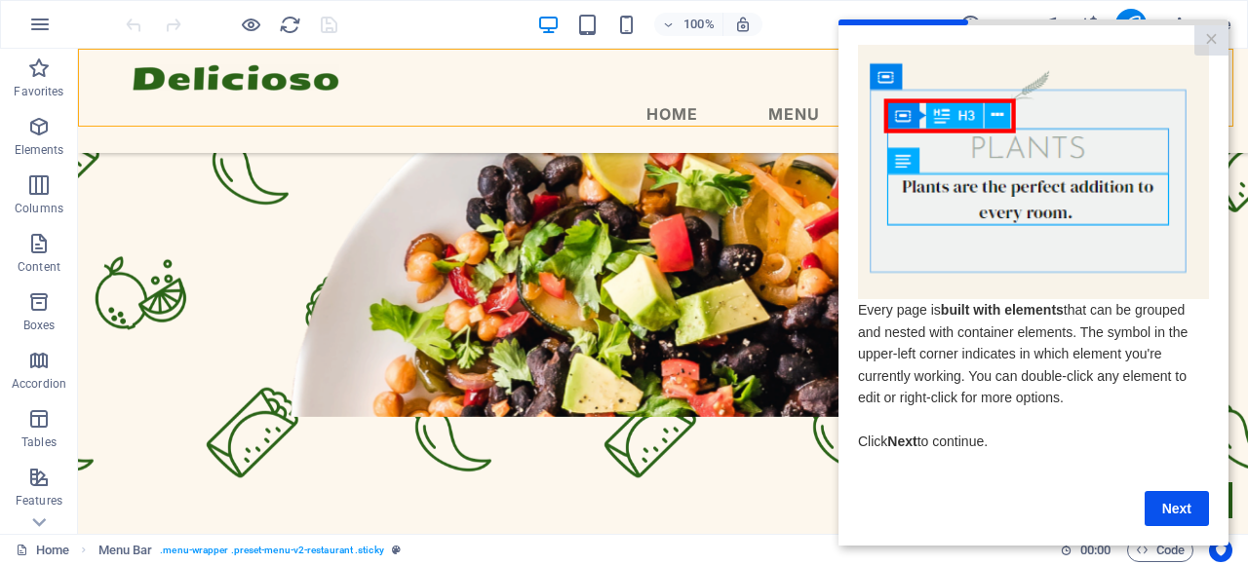
click at [622, 119] on div "Menu Home Menu Catering Book a table" at bounding box center [663, 101] width 1170 height 104
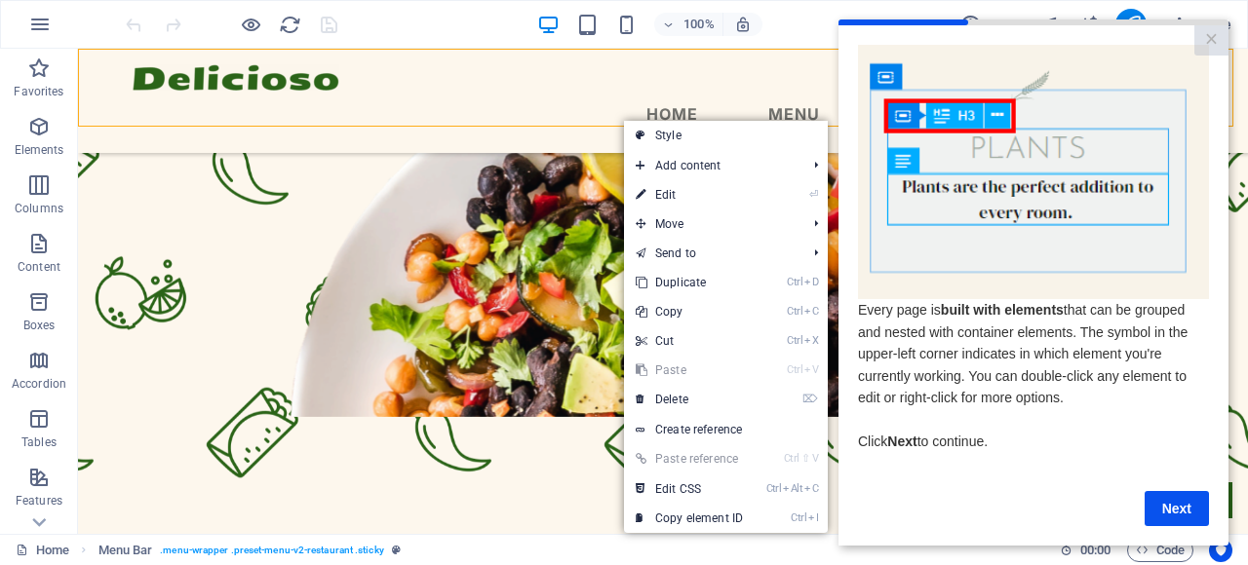
click at [576, 117] on div "Menu Home Menu Catering Book a table" at bounding box center [663, 101] width 1170 height 104
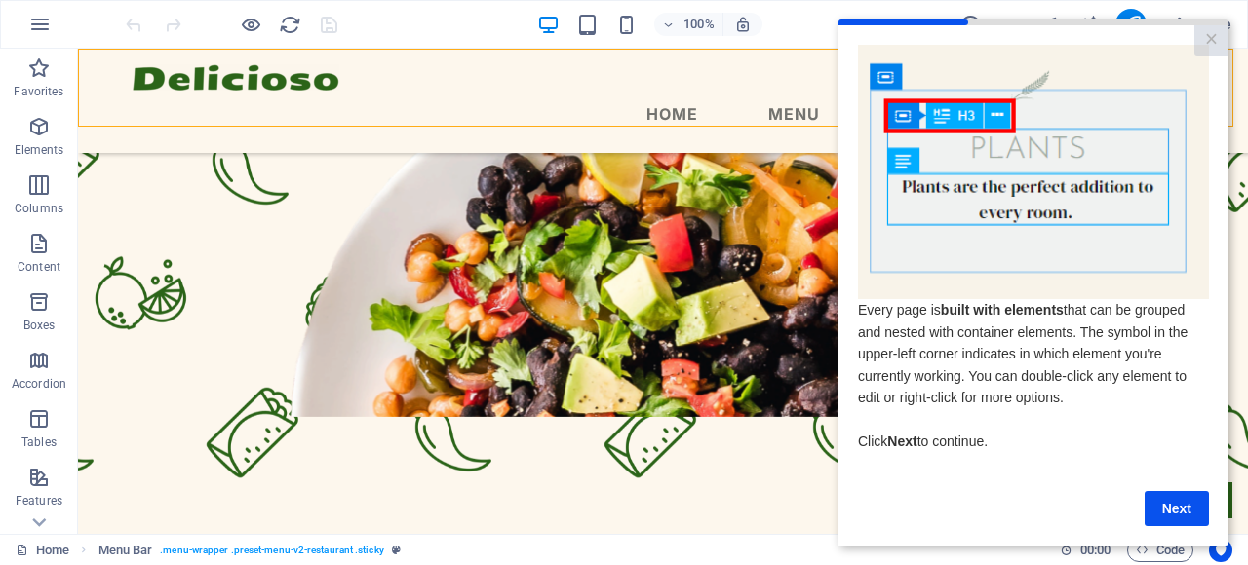
click at [431, 28] on div "100% More" at bounding box center [680, 24] width 1117 height 31
click at [557, 121] on div "Menu Home Menu Catering Book a table" at bounding box center [663, 101] width 1170 height 104
click at [1170, 511] on link "Next" at bounding box center [1176, 508] width 64 height 35
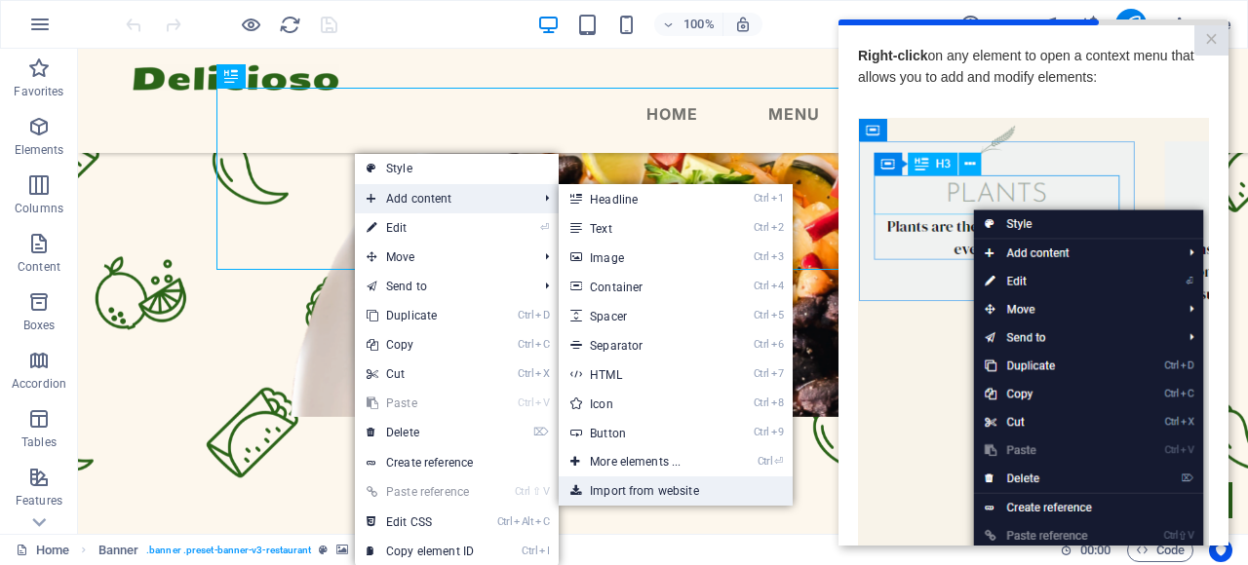
click at [651, 481] on link "Import from website" at bounding box center [675, 491] width 234 height 29
